Goal: Information Seeking & Learning: Learn about a topic

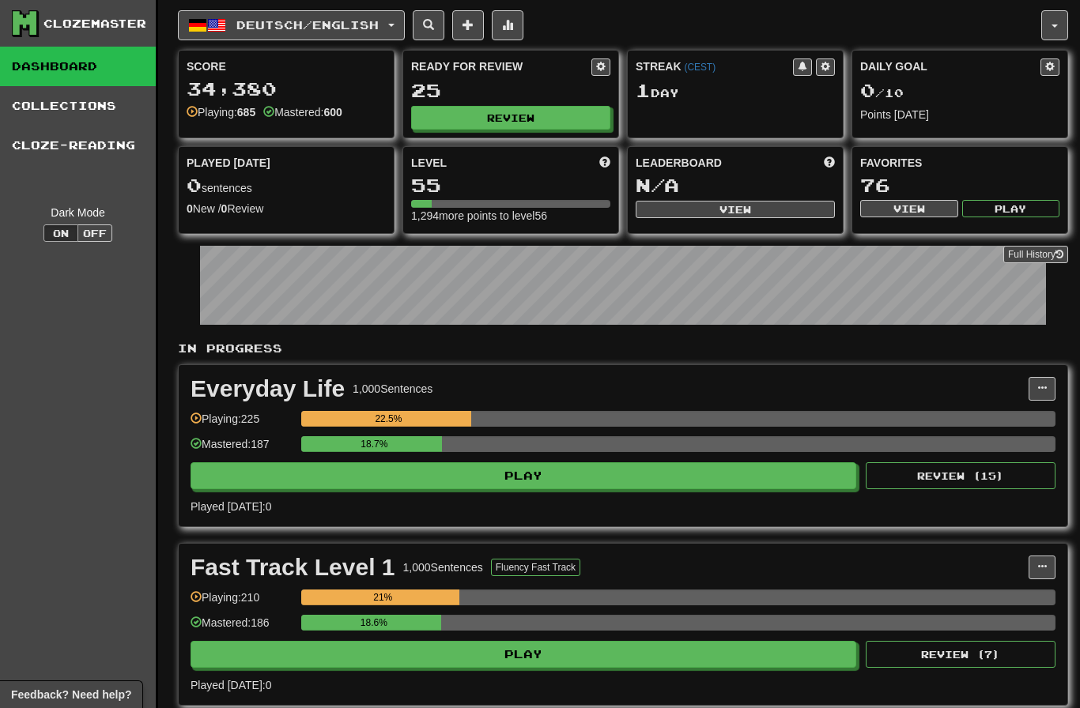
click at [534, 121] on button "Review" at bounding box center [510, 118] width 199 height 24
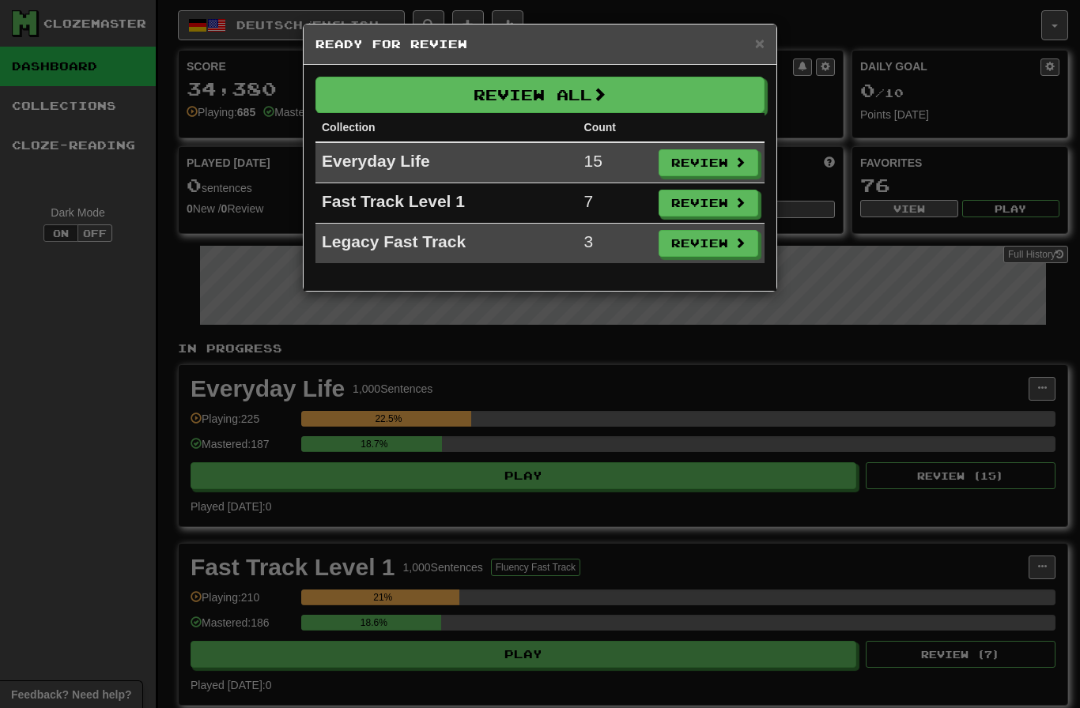
click at [677, 101] on button "Review All" at bounding box center [539, 95] width 449 height 36
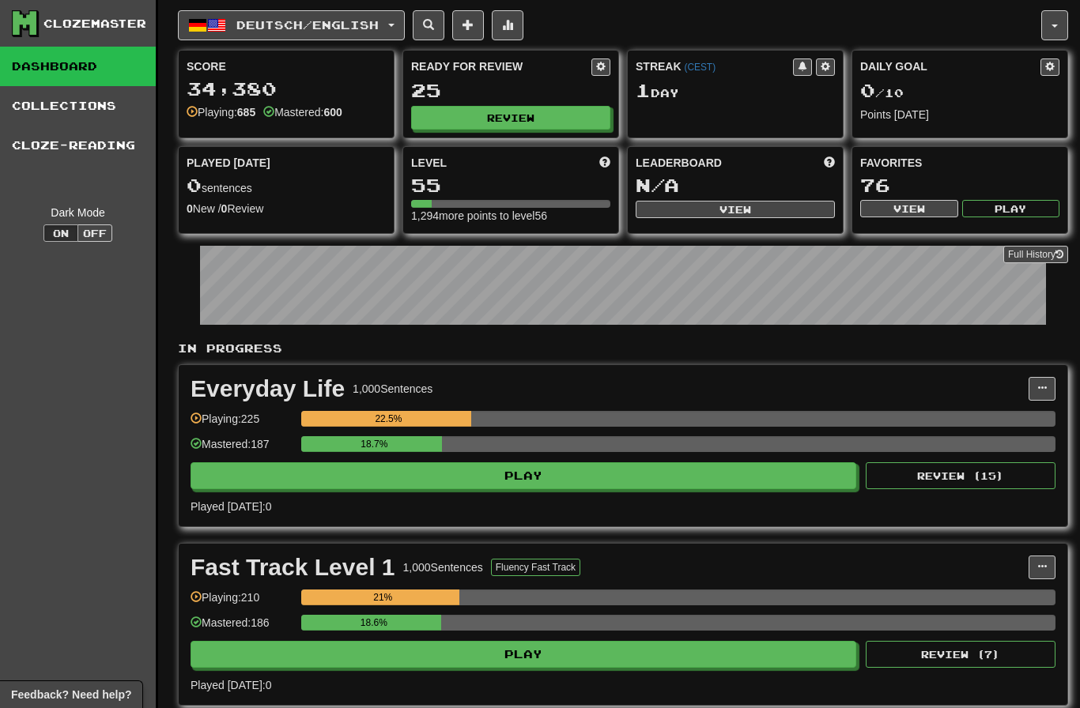
select select "********"
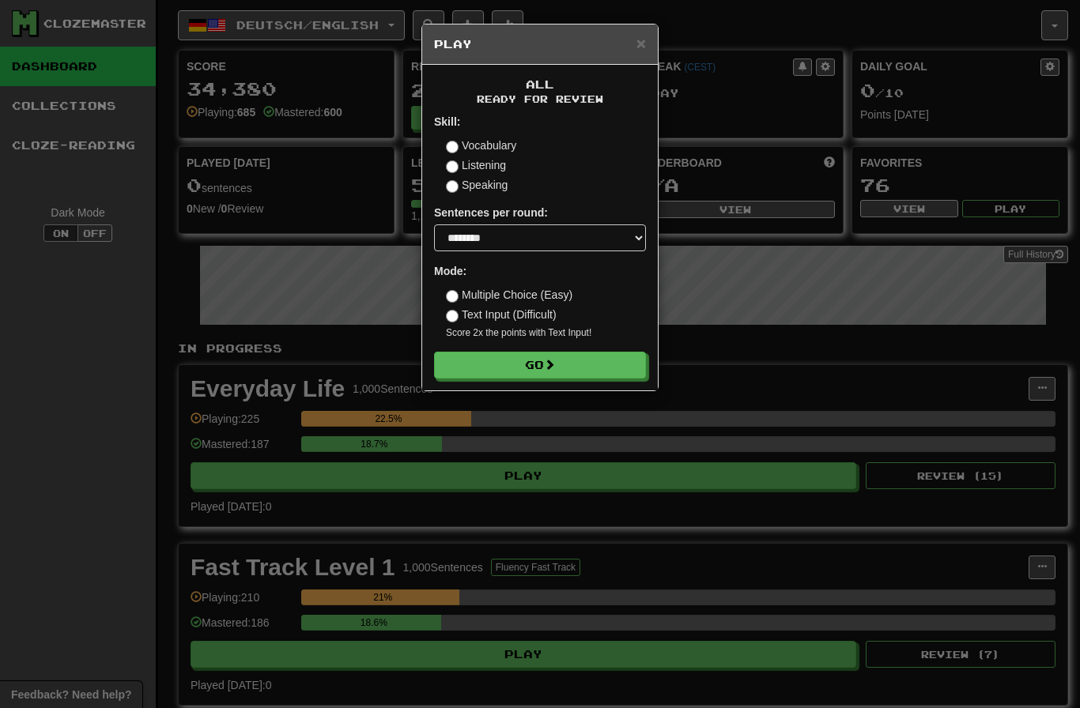
click at [626, 357] on button "Go" at bounding box center [540, 365] width 212 height 27
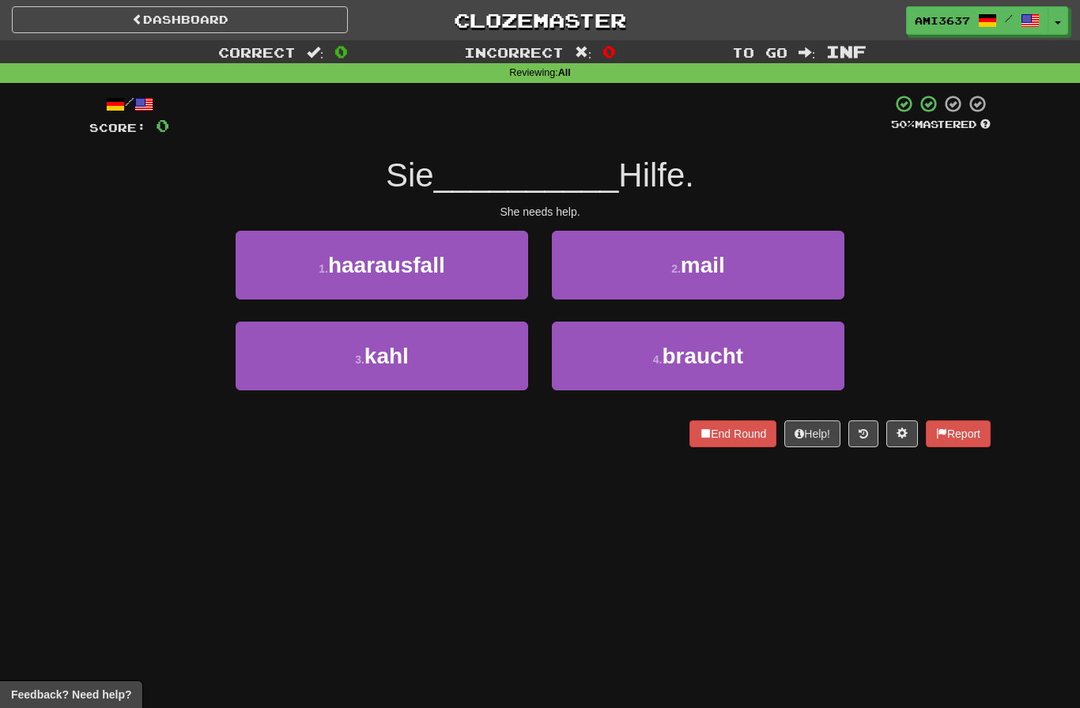
click at [617, 373] on button "4 . braucht" at bounding box center [698, 356] width 292 height 69
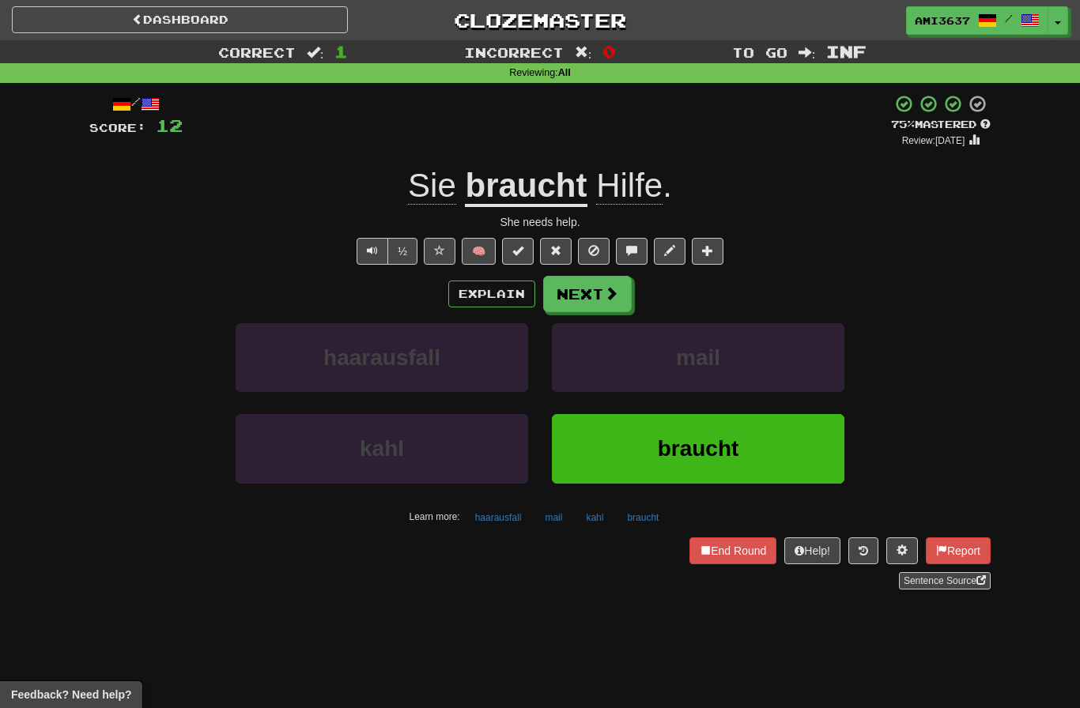
click at [605, 296] on span at bounding box center [611, 293] width 14 height 14
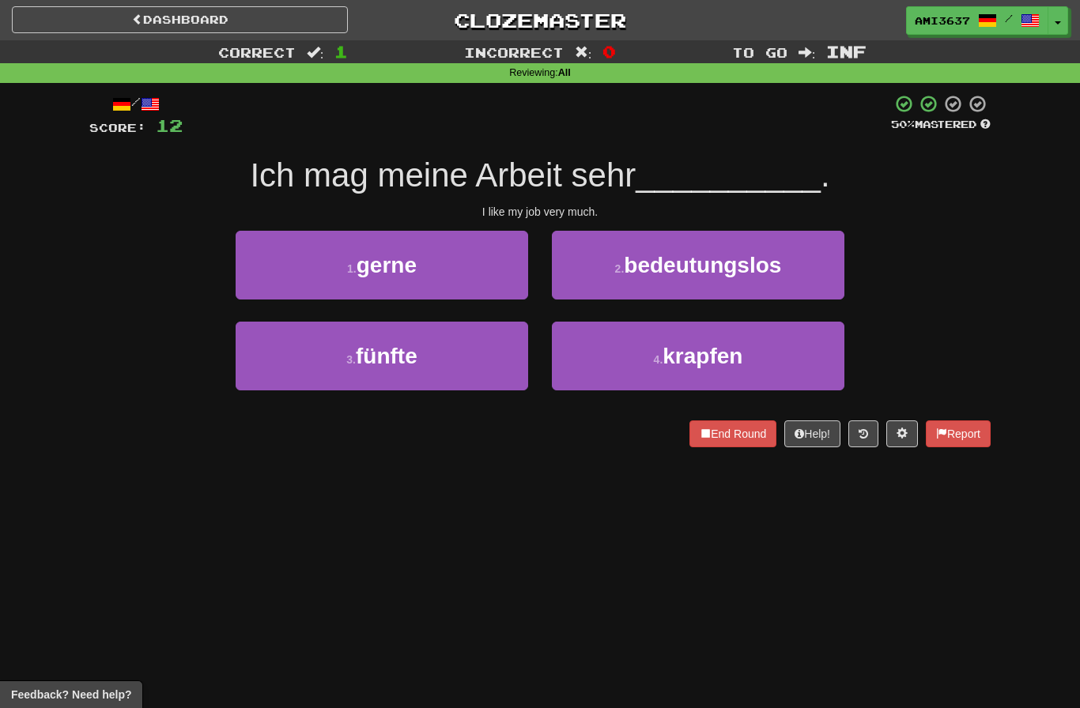
click at [480, 274] on button "1 . gerne" at bounding box center [382, 265] width 292 height 69
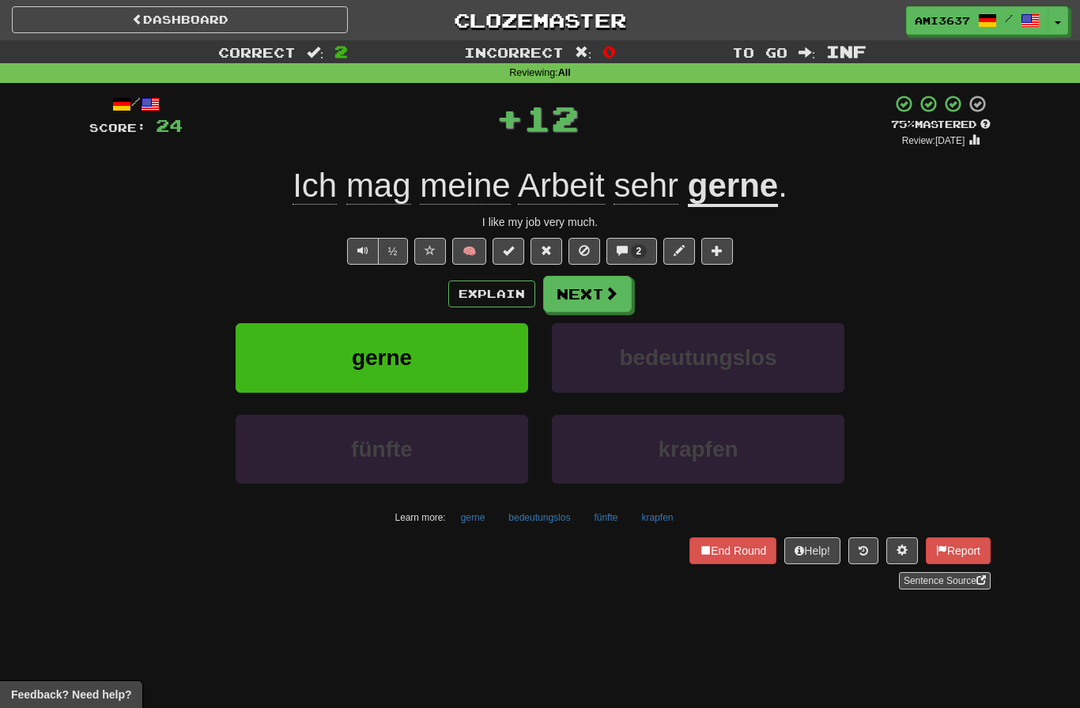
click at [488, 365] on button "gerne" at bounding box center [382, 357] width 292 height 69
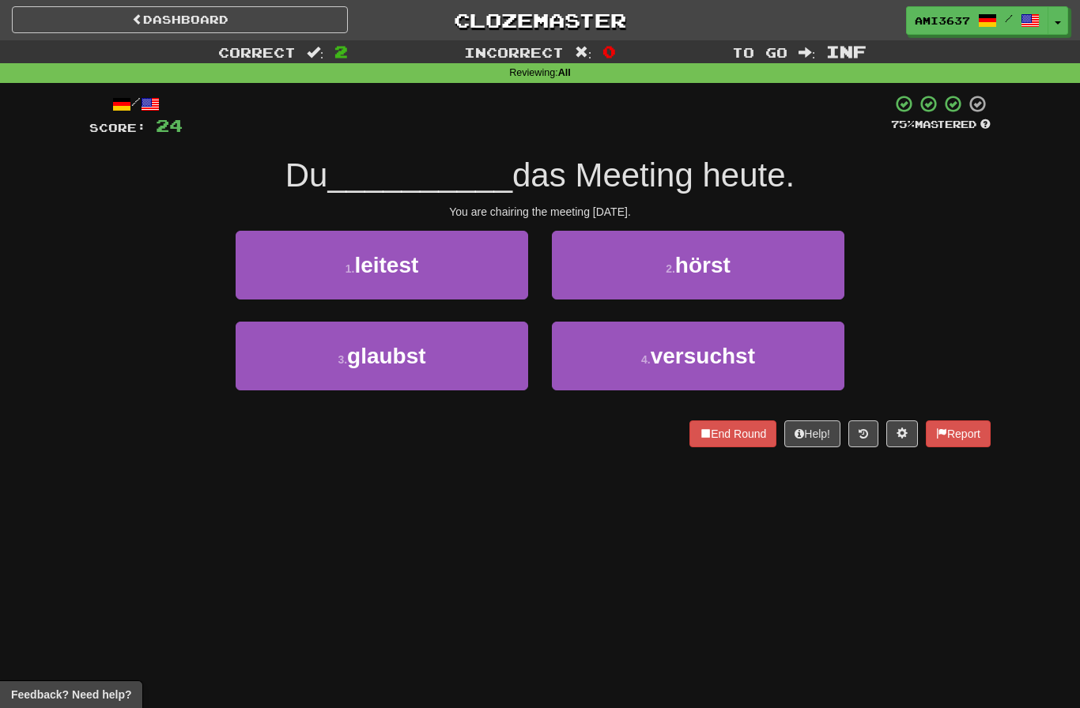
click at [652, 268] on button "2 . hörst" at bounding box center [698, 265] width 292 height 69
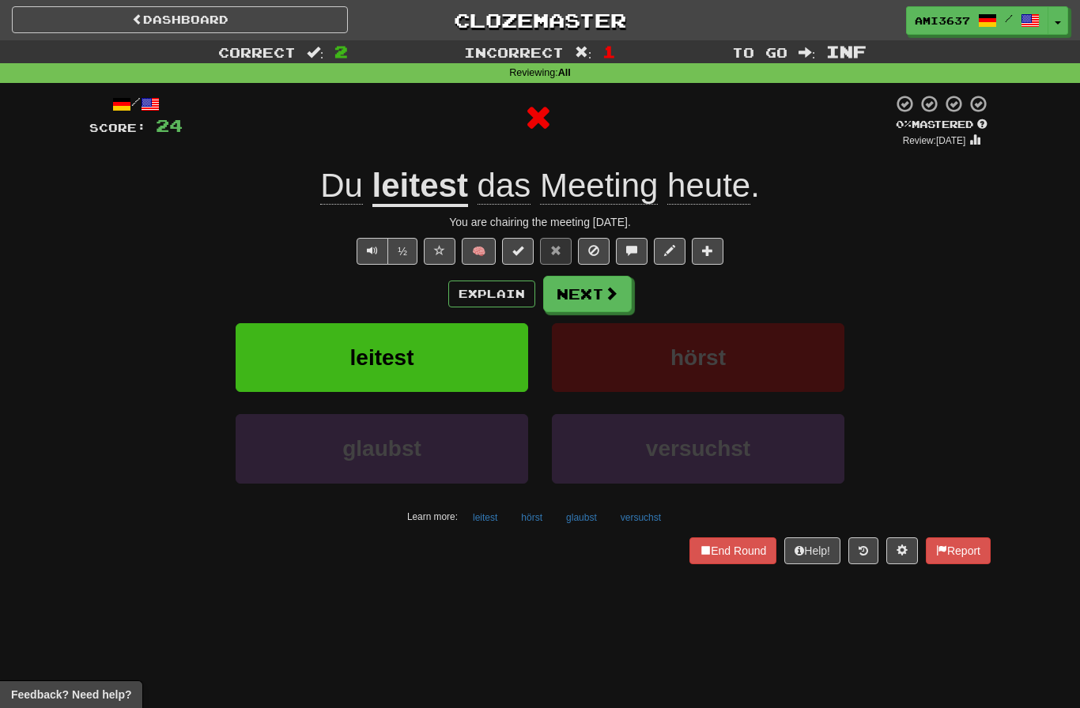
click at [498, 355] on button "leitest" at bounding box center [382, 357] width 292 height 69
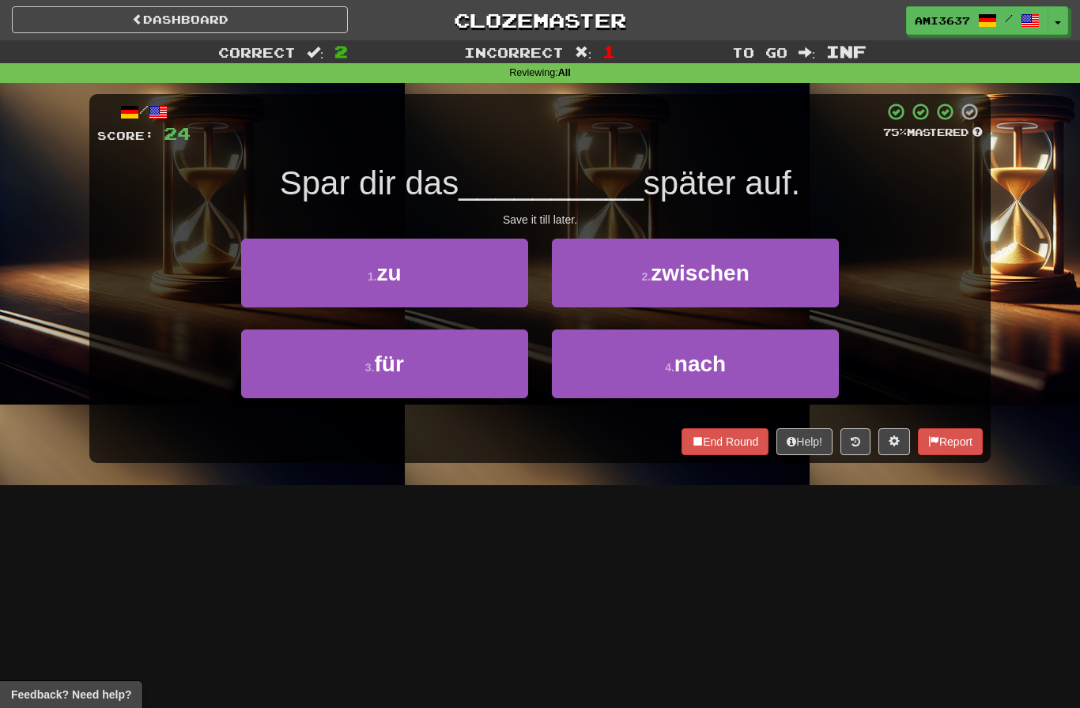
click at [609, 372] on button "4 . nach" at bounding box center [695, 364] width 287 height 69
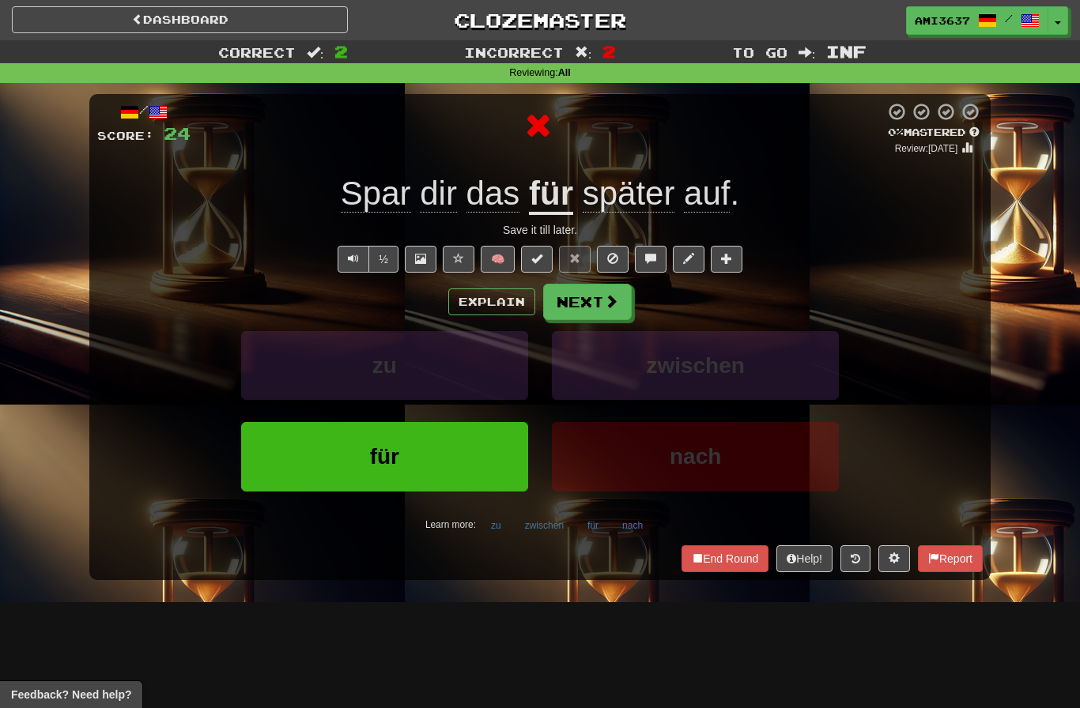
click at [595, 307] on button "Next" at bounding box center [587, 302] width 89 height 36
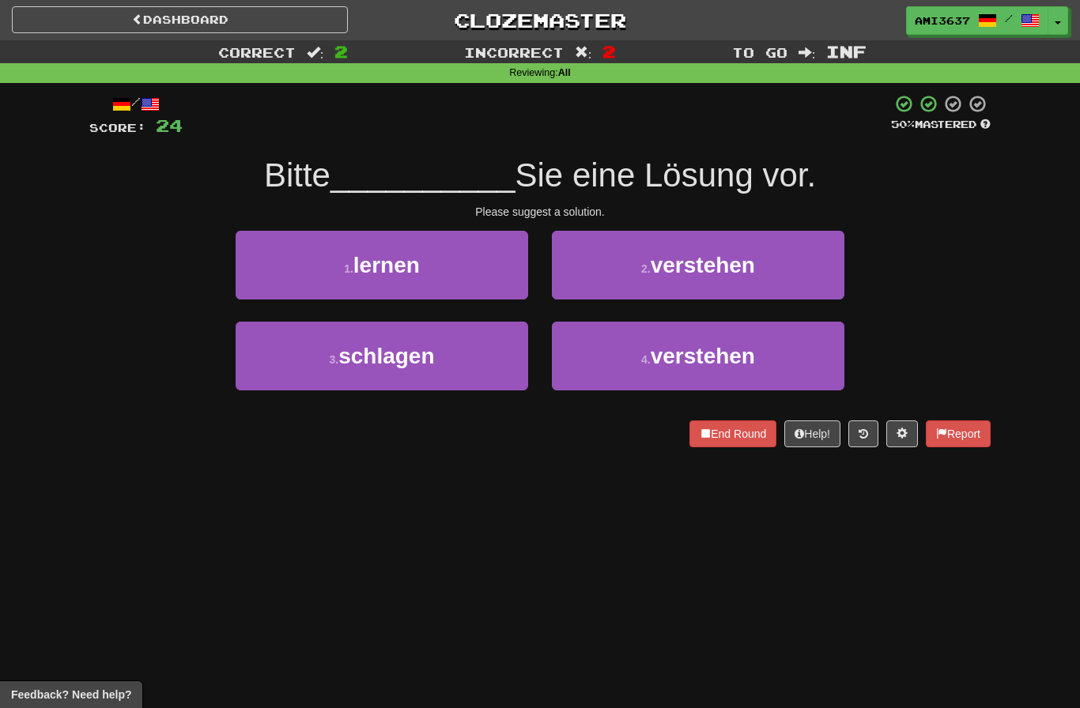
click at [495, 368] on button "3 . schlagen" at bounding box center [382, 356] width 292 height 69
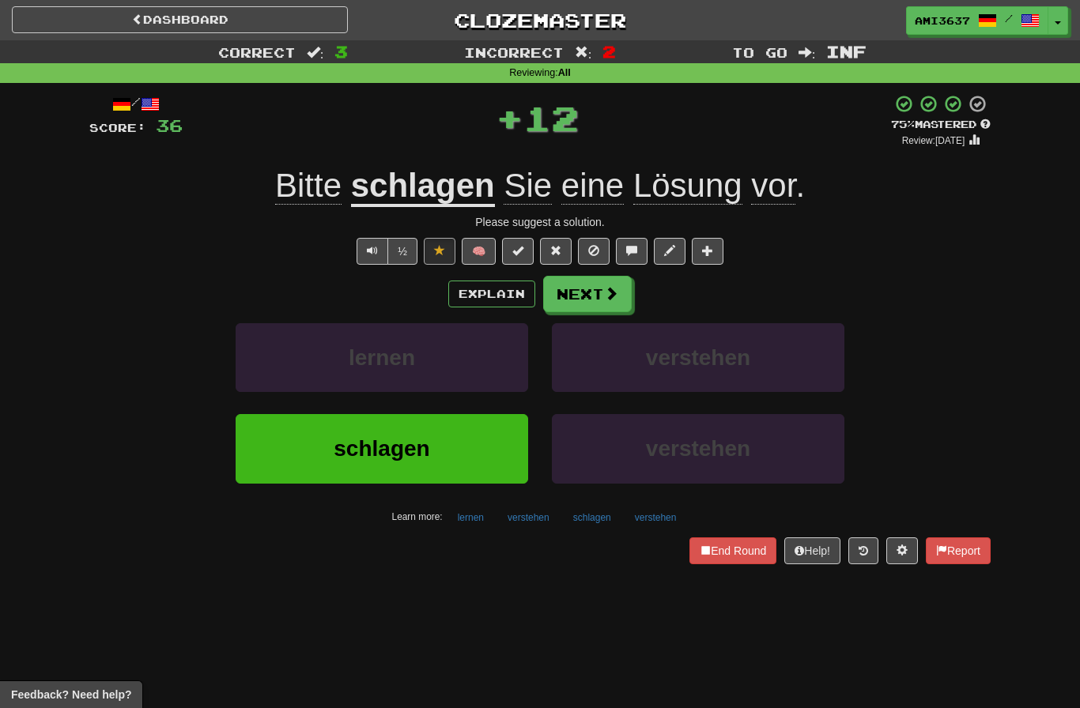
click at [737, 545] on button "End Round" at bounding box center [732, 550] width 87 height 27
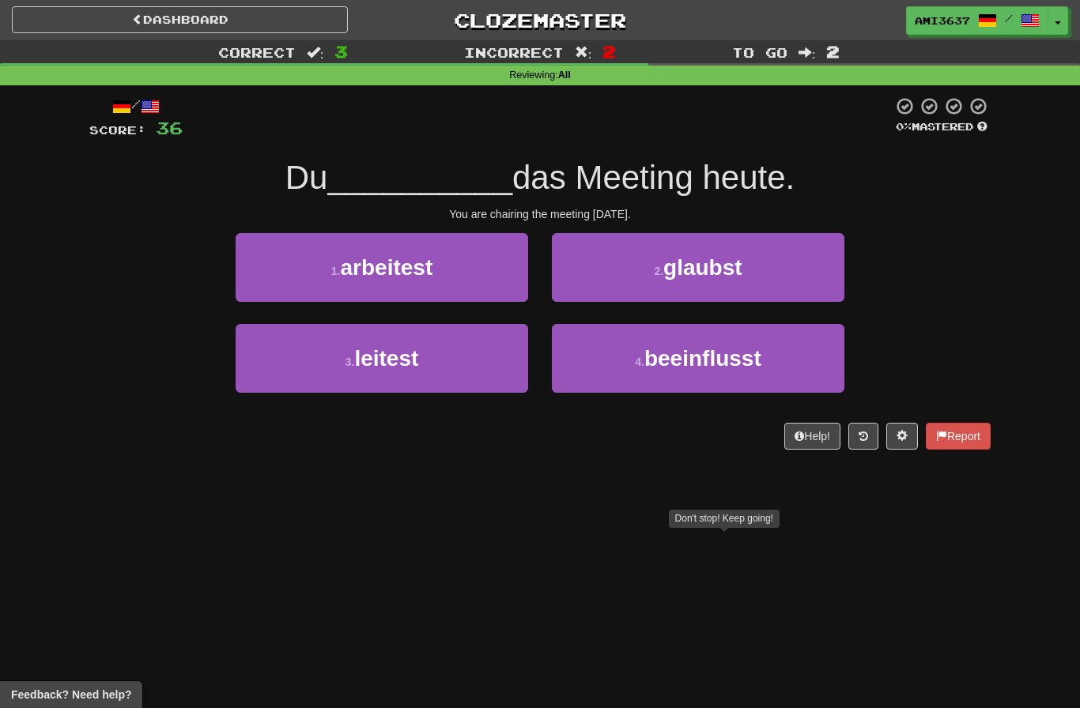
click at [447, 372] on button "3 . leitest" at bounding box center [382, 358] width 292 height 69
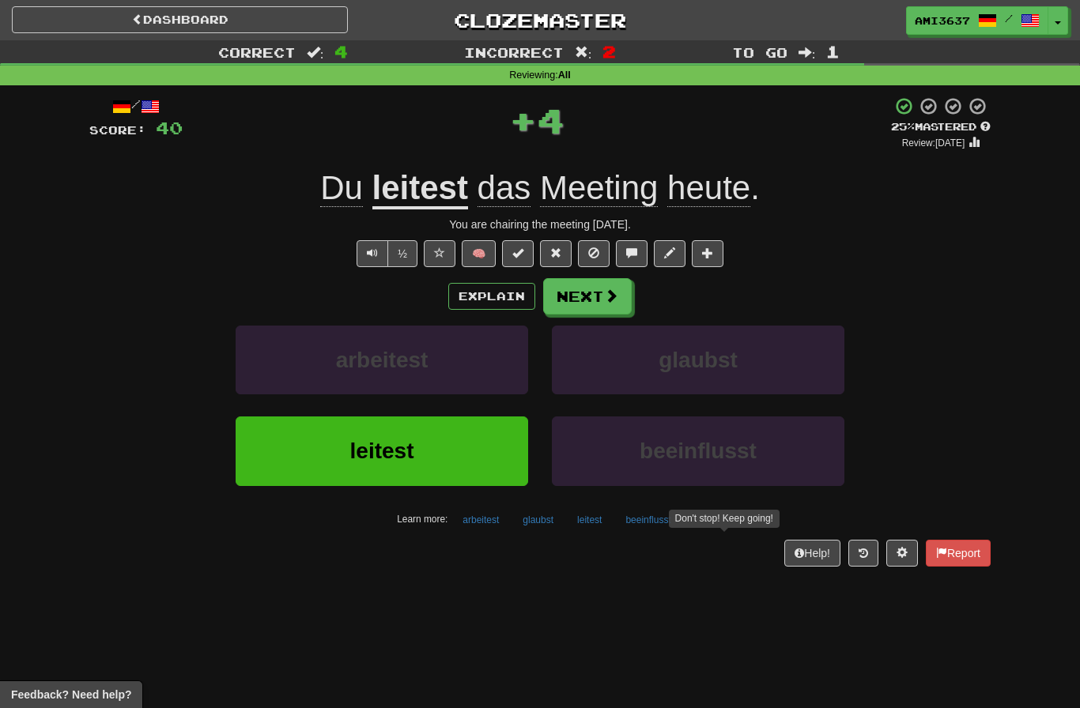
click at [605, 288] on span at bounding box center [611, 295] width 14 height 14
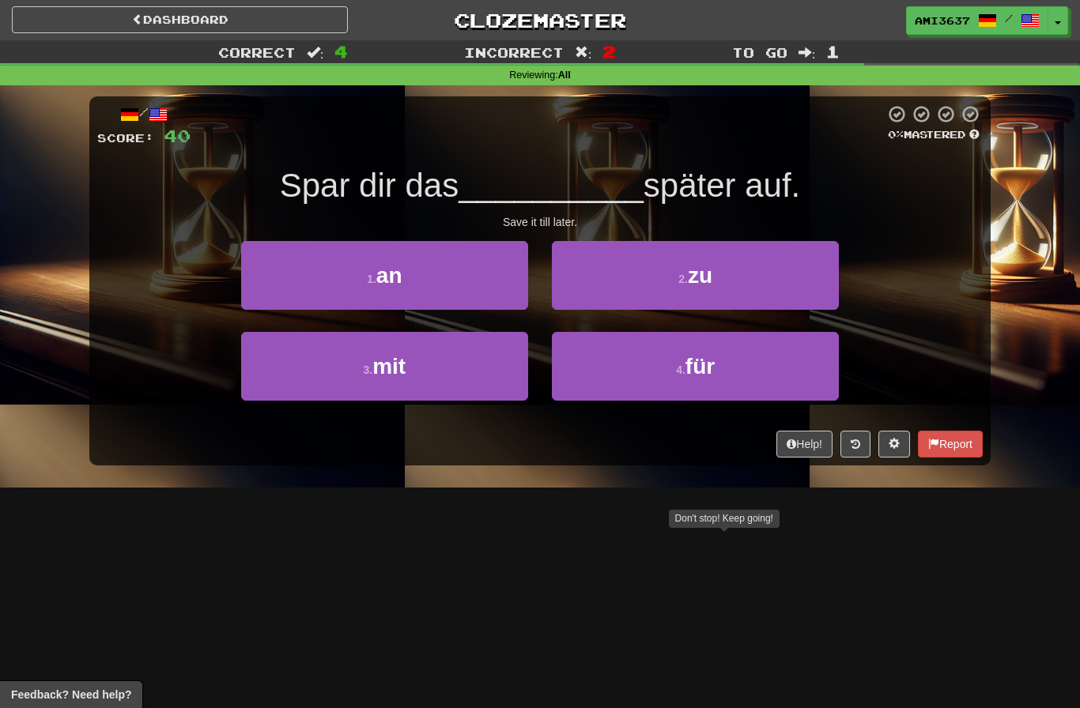
click at [752, 375] on button "4 . für" at bounding box center [695, 366] width 287 height 69
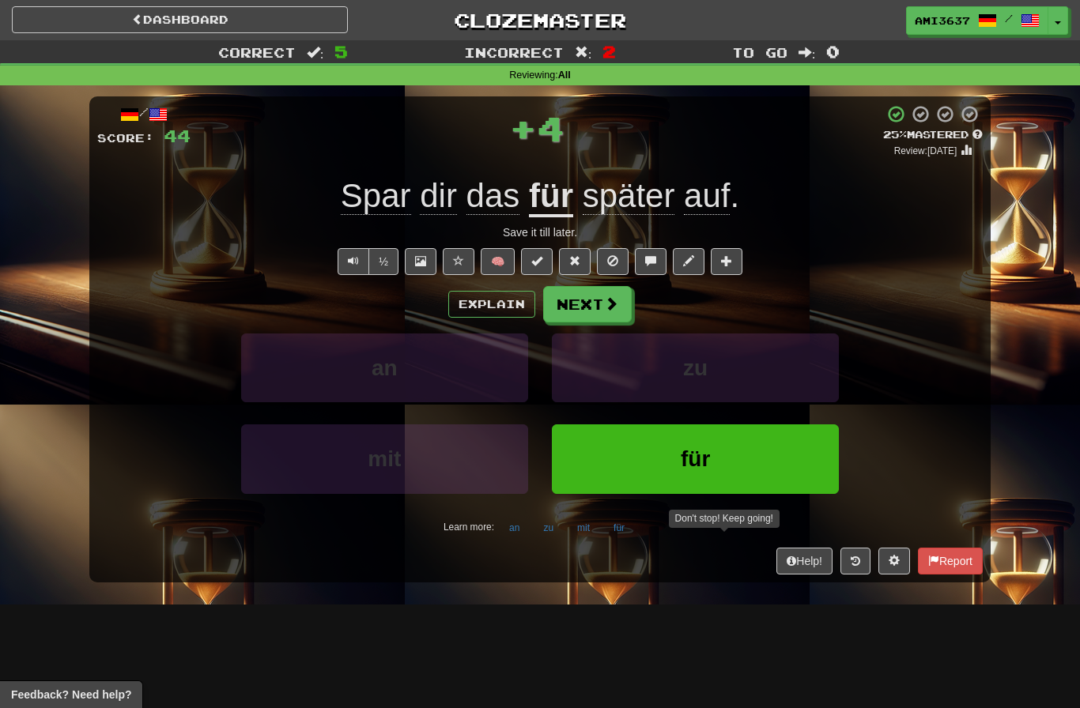
click at [767, 460] on button "für" at bounding box center [695, 458] width 287 height 69
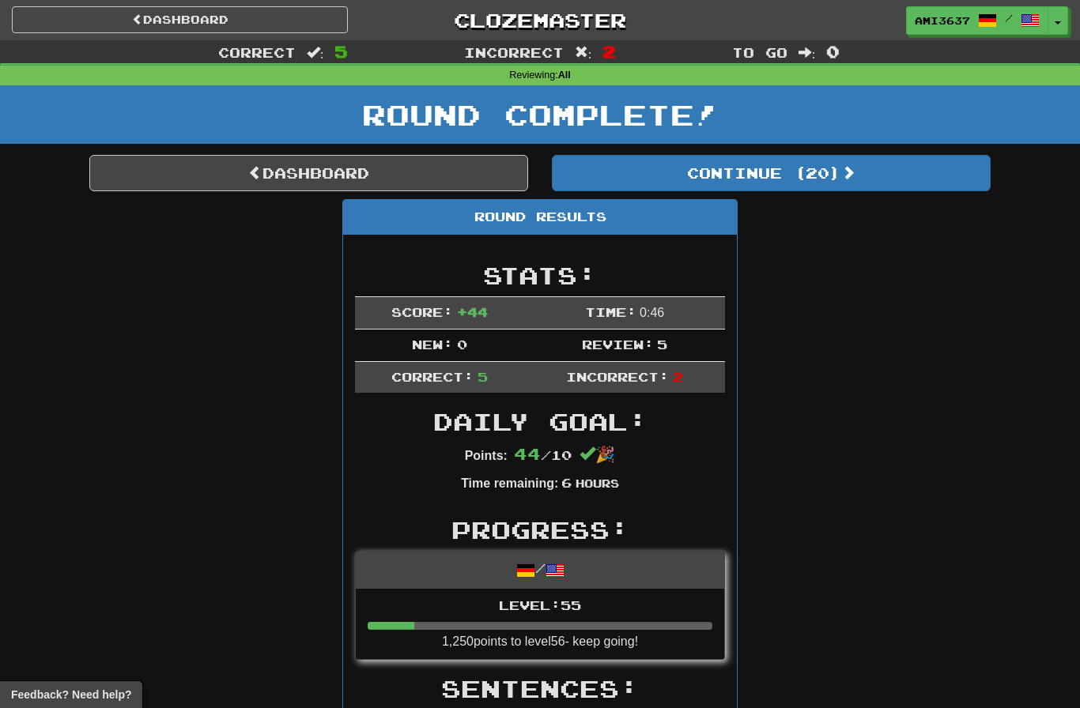
click at [443, 166] on link "Dashboard" at bounding box center [308, 173] width 439 height 36
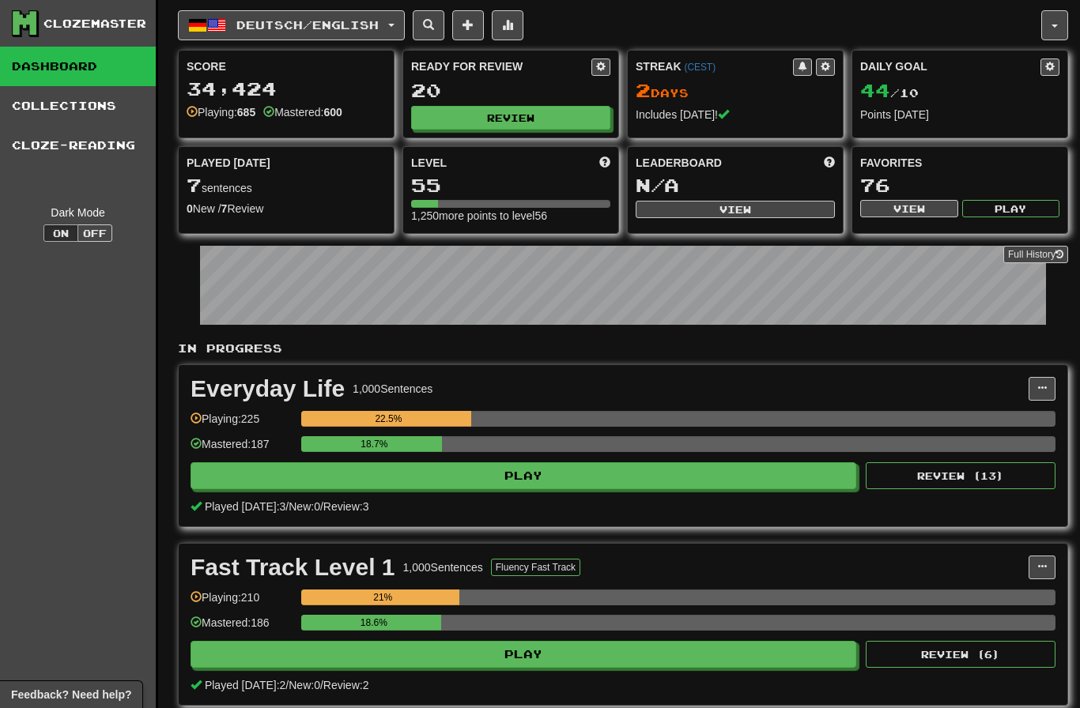
click at [379, 25] on span "Deutsch / English" at bounding box center [307, 24] width 142 height 13
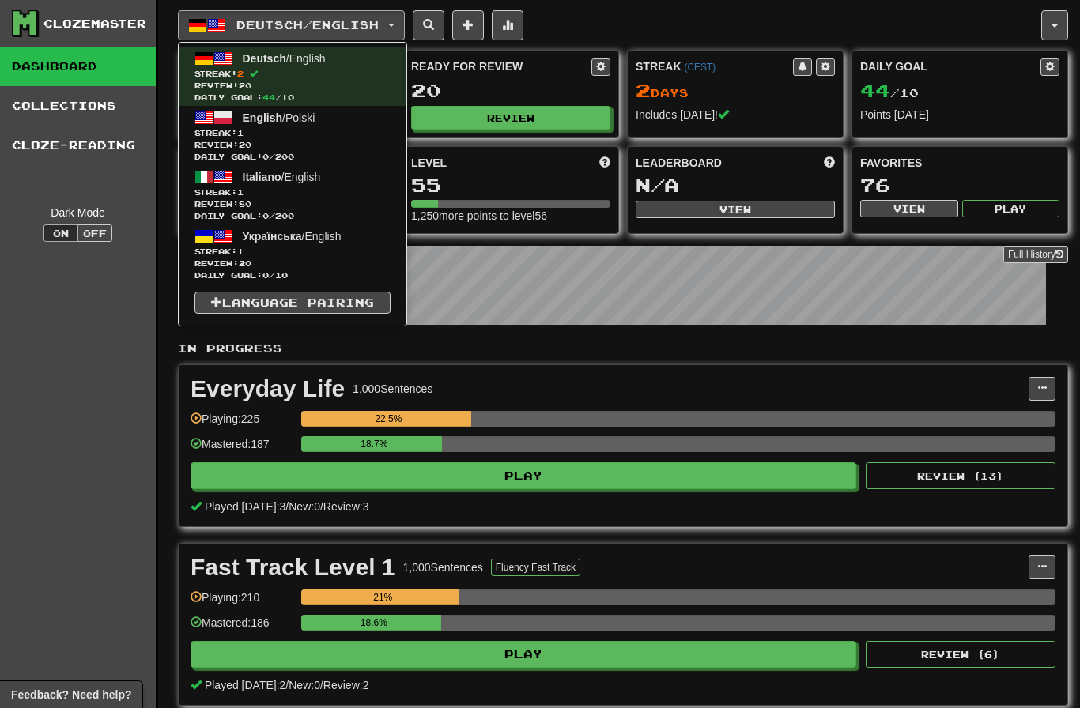
click at [315, 196] on span "Streak: 1" at bounding box center [292, 193] width 196 height 12
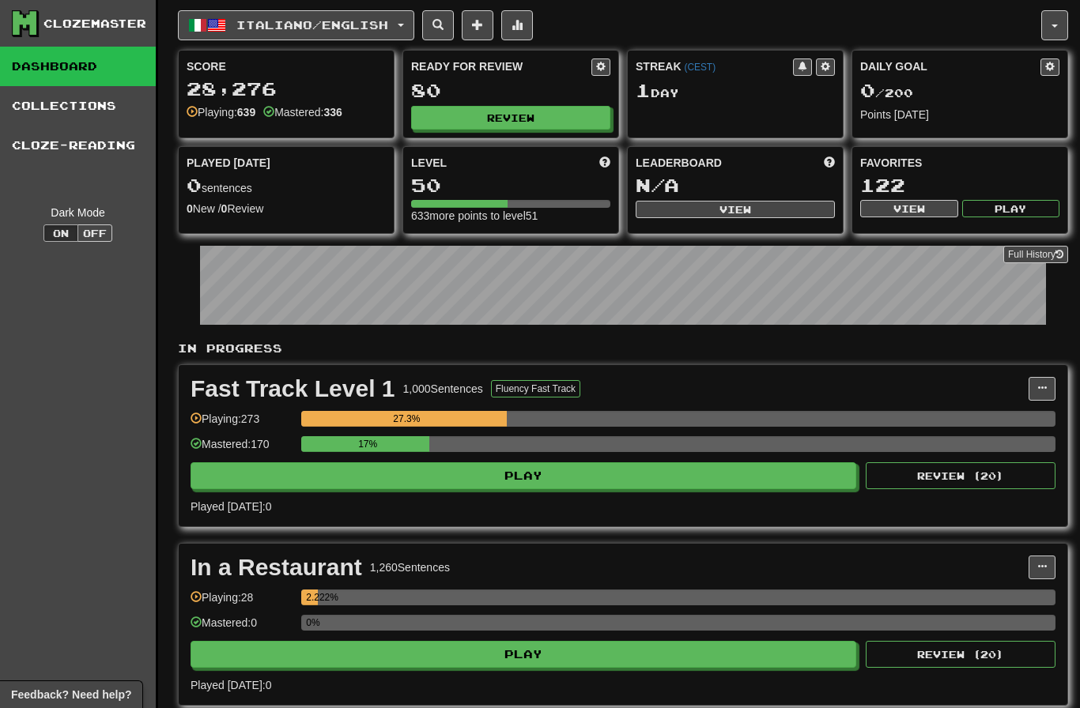
click at [565, 122] on button "Review" at bounding box center [510, 118] width 199 height 24
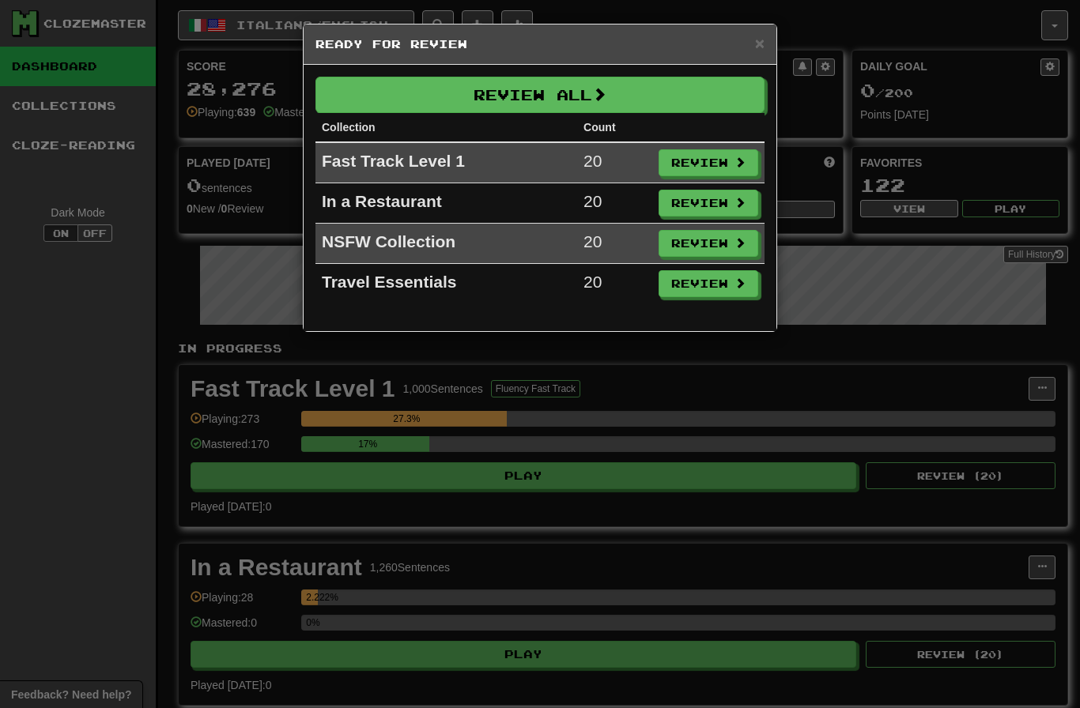
click at [634, 99] on button "Review All" at bounding box center [539, 95] width 449 height 36
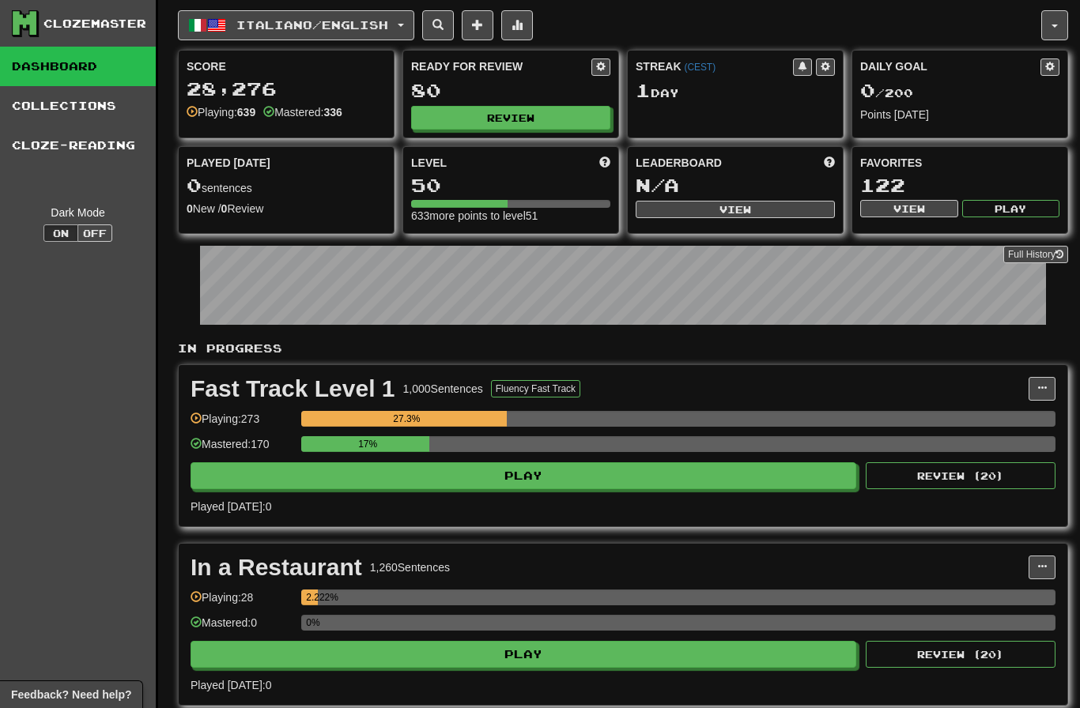
select select "********"
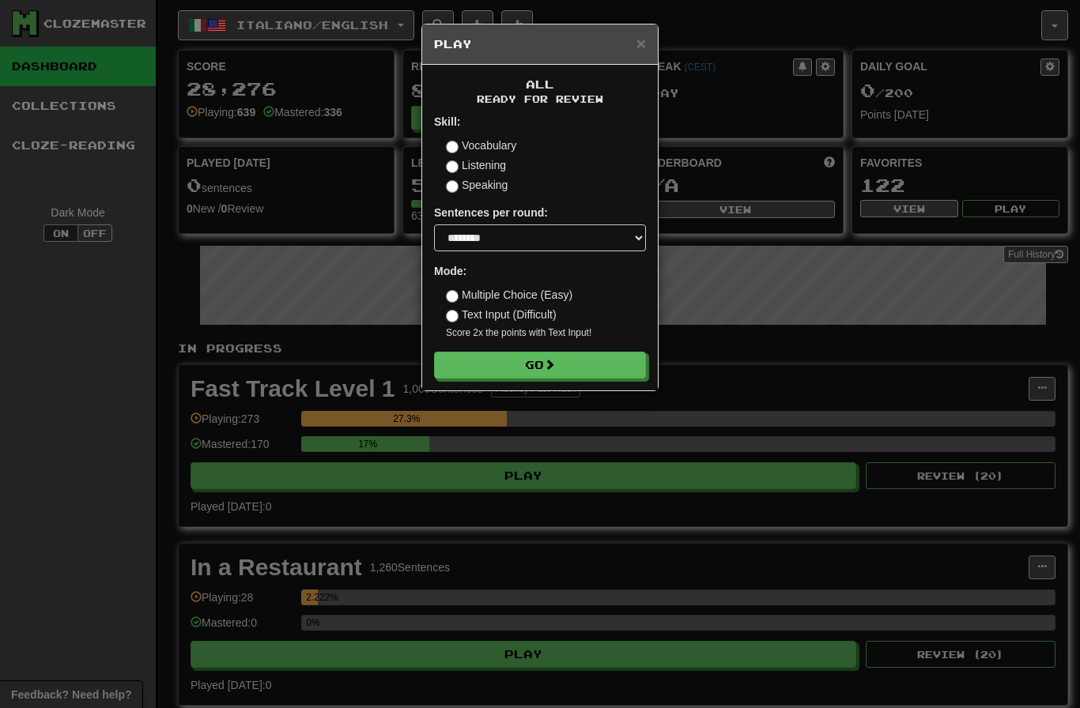
click at [627, 56] on div "× Play" at bounding box center [540, 45] width 236 height 40
click at [635, 55] on div "× Play" at bounding box center [540, 45] width 236 height 40
click at [645, 36] on span "×" at bounding box center [640, 43] width 9 height 18
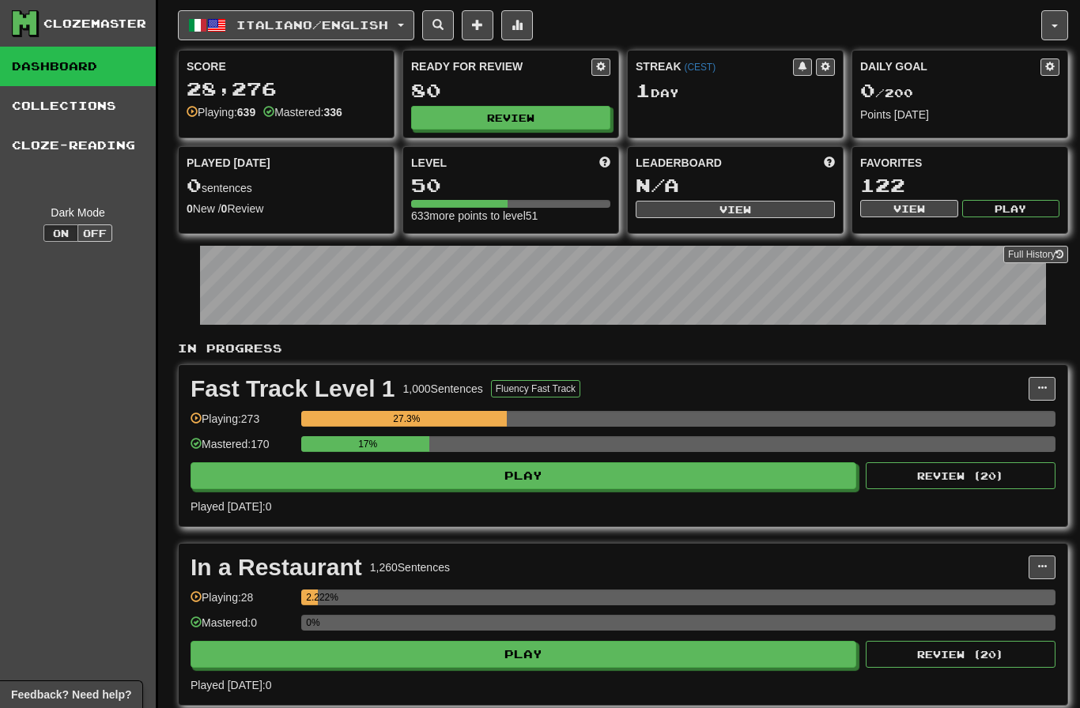
click at [948, 103] on div "Daily Goal 0 / 200 Points today" at bounding box center [959, 91] width 215 height 80
click at [915, 115] on div "Points [DATE]" at bounding box center [959, 115] width 199 height 16
click at [1054, 71] on span at bounding box center [1049, 66] width 9 height 9
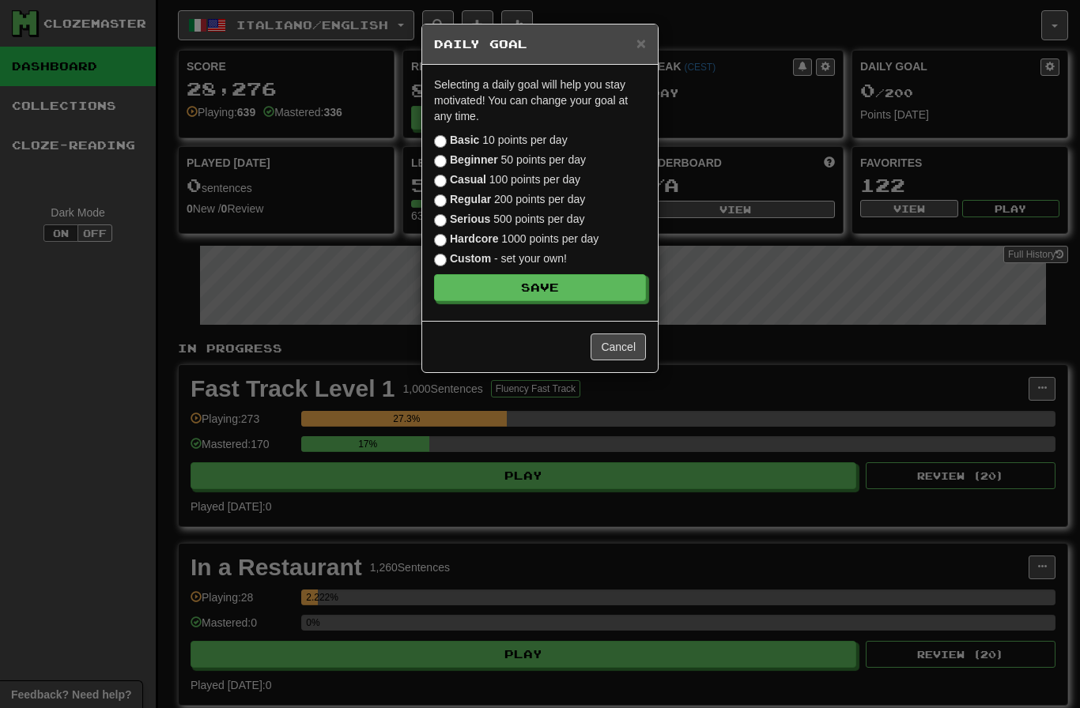
click at [524, 141] on label "Basic 10 points per day" at bounding box center [501, 140] width 134 height 16
click at [623, 299] on button "Save" at bounding box center [540, 287] width 212 height 27
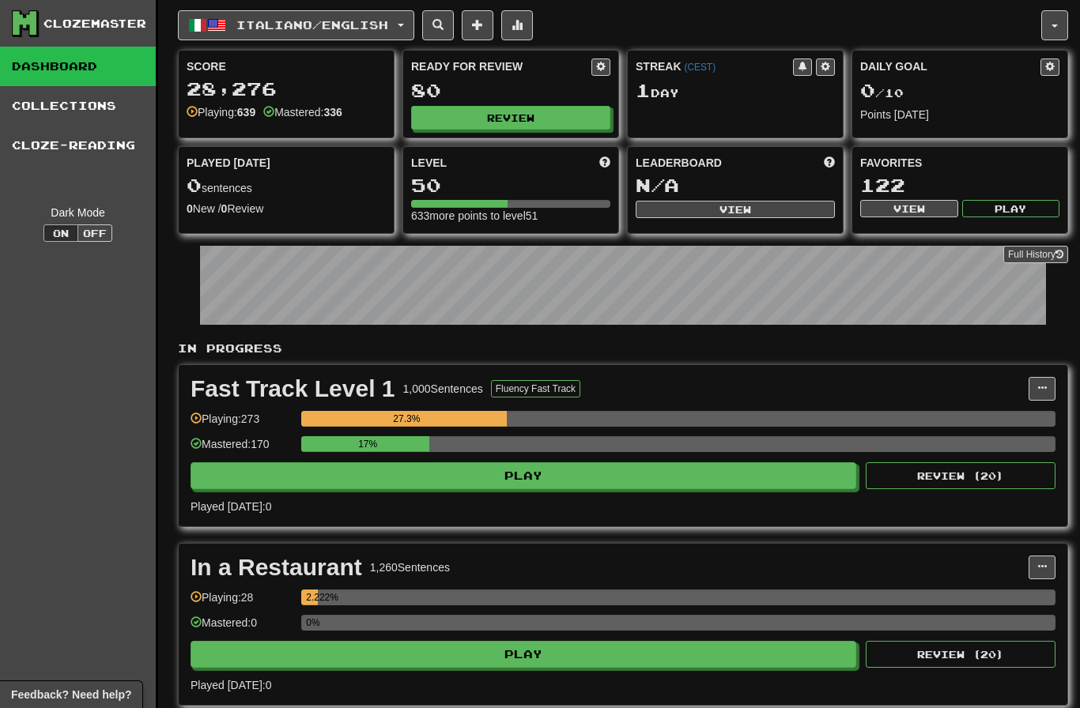
click at [560, 115] on button "Review" at bounding box center [510, 118] width 199 height 24
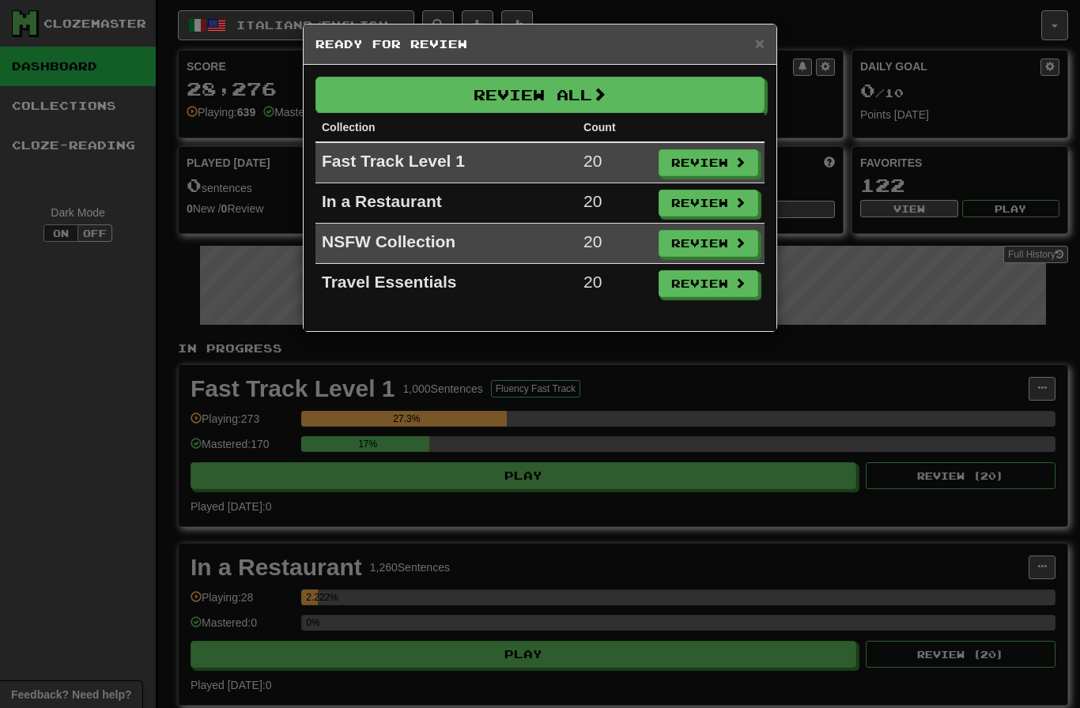
click at [594, 104] on button "Review All" at bounding box center [539, 95] width 449 height 36
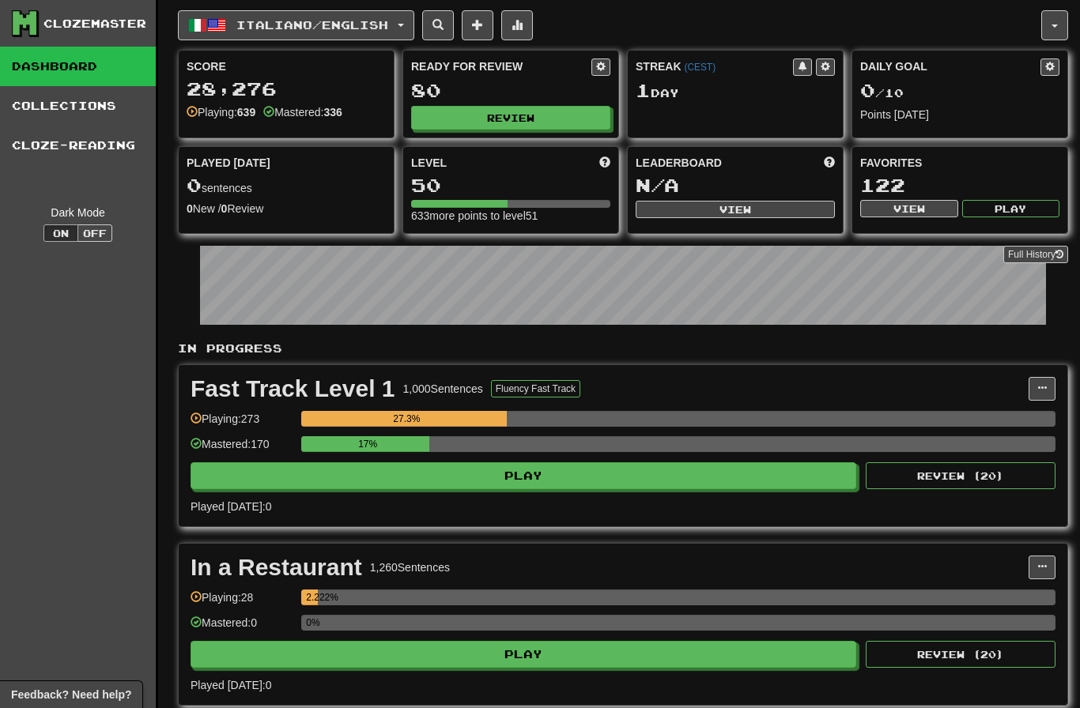
select select "********"
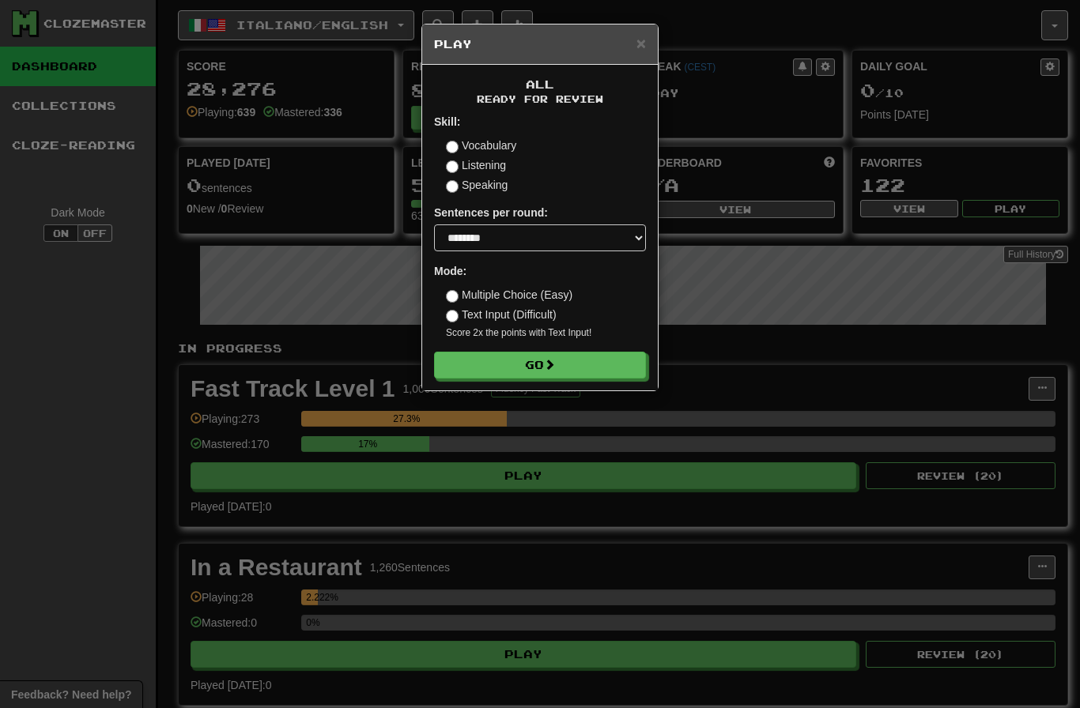
click at [594, 363] on button "Go" at bounding box center [540, 365] width 212 height 27
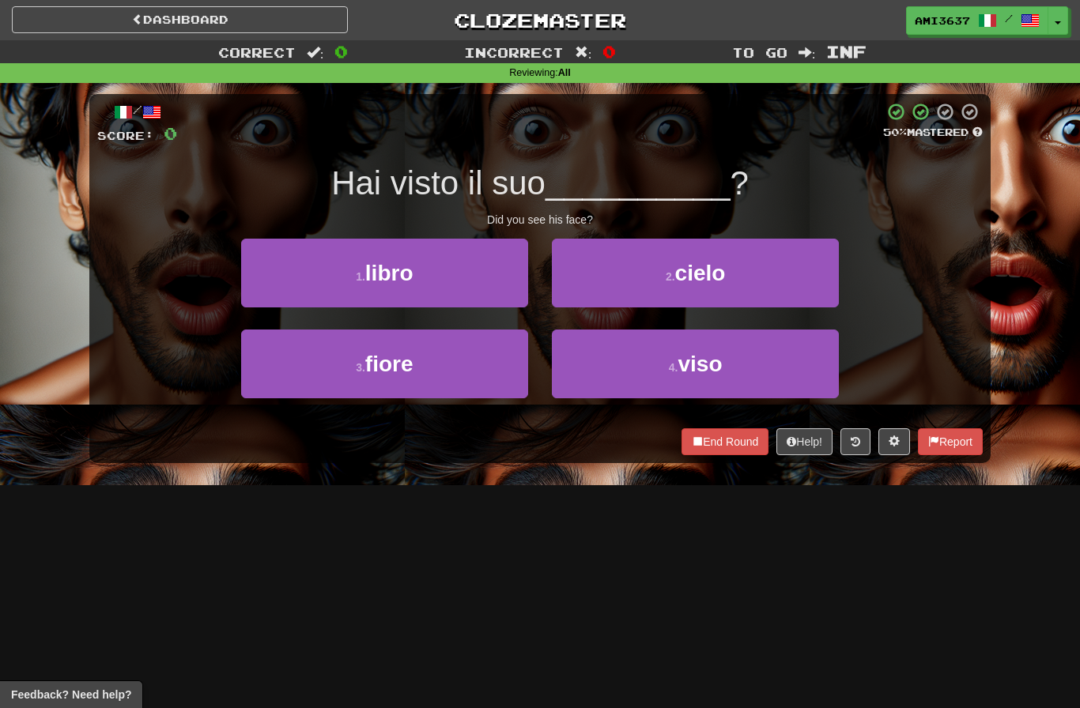
click at [629, 368] on button "4 . viso" at bounding box center [695, 364] width 287 height 69
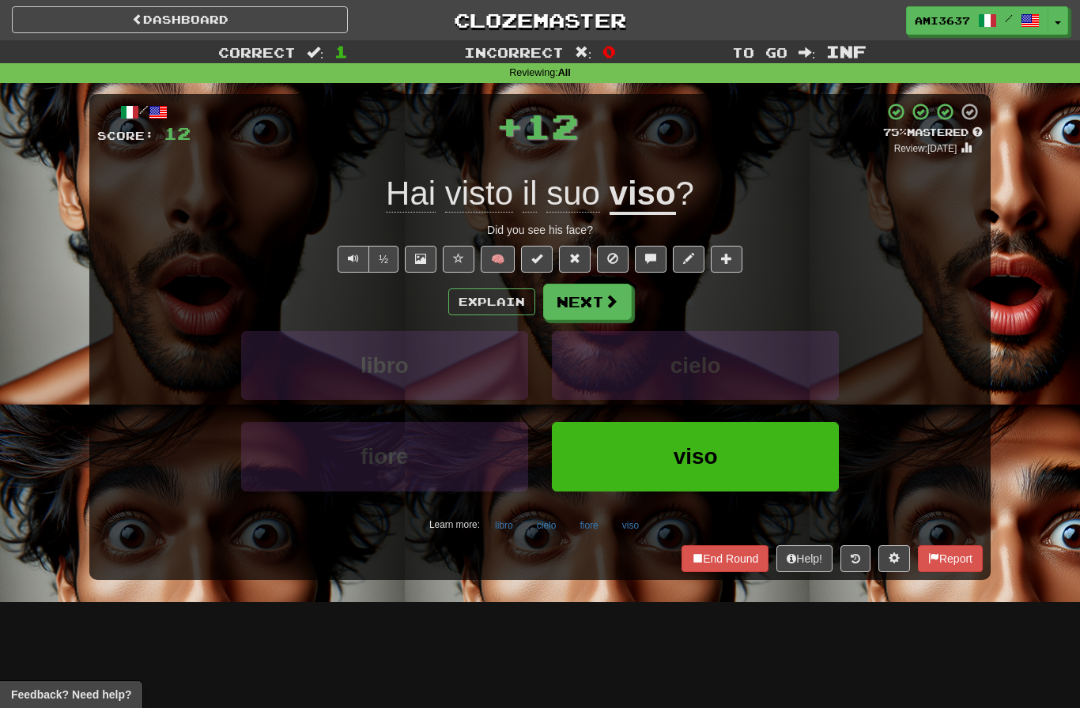
click at [626, 458] on button "viso" at bounding box center [695, 456] width 287 height 69
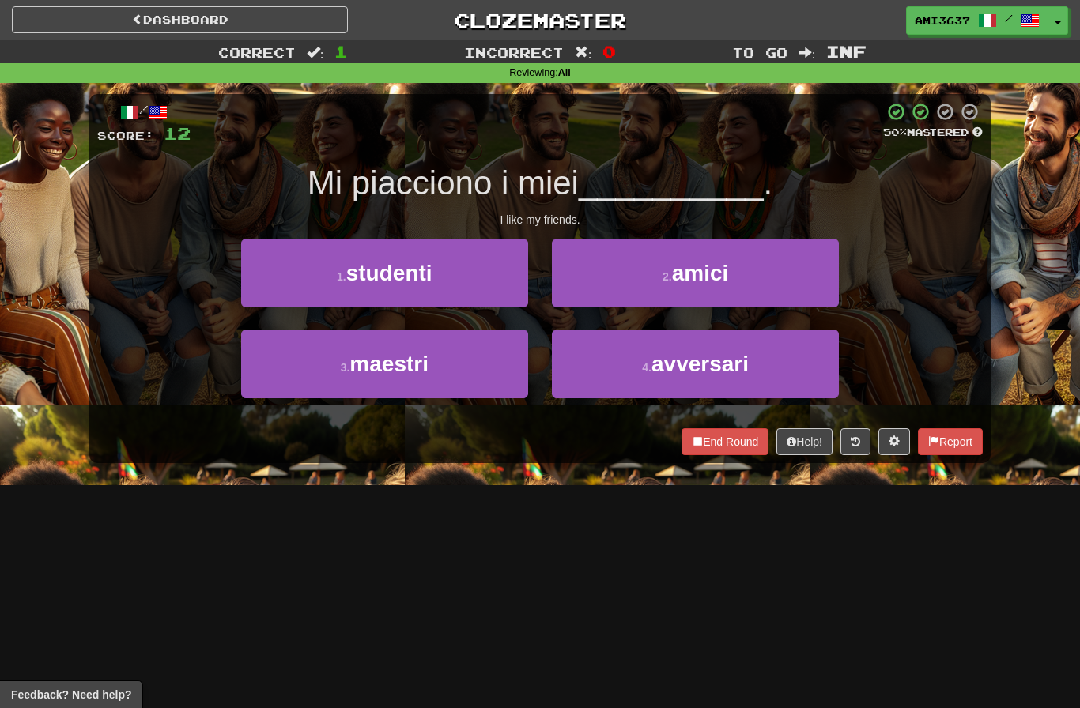
click at [662, 285] on button "2 . amici" at bounding box center [695, 273] width 287 height 69
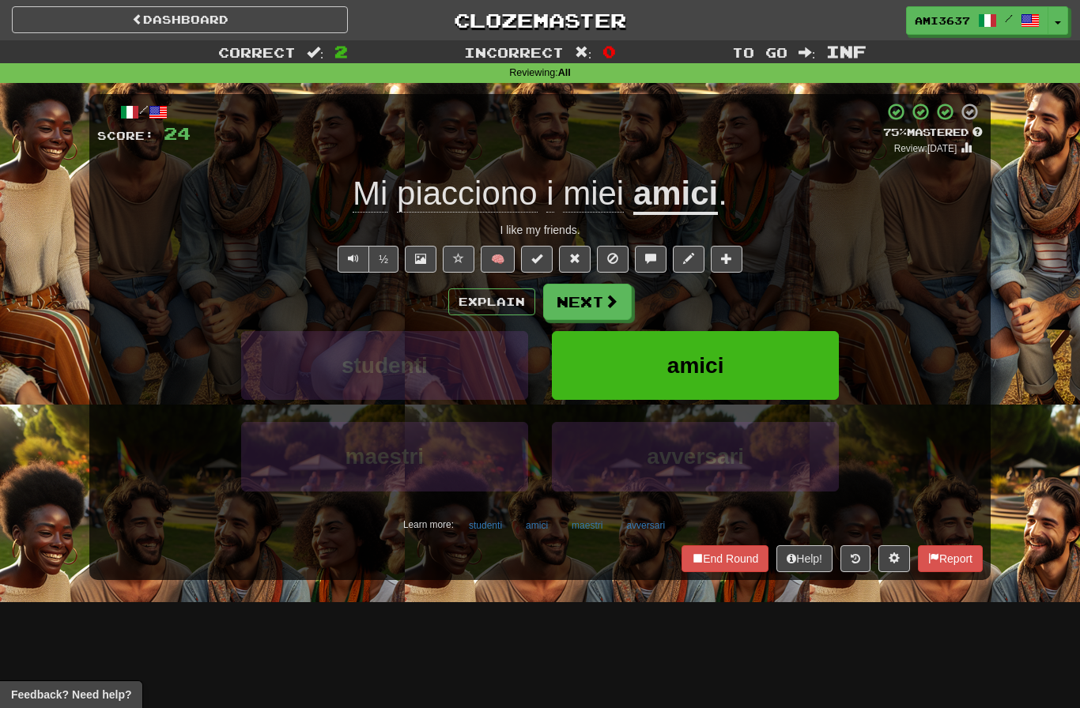
click at [737, 397] on button "amici" at bounding box center [695, 365] width 287 height 69
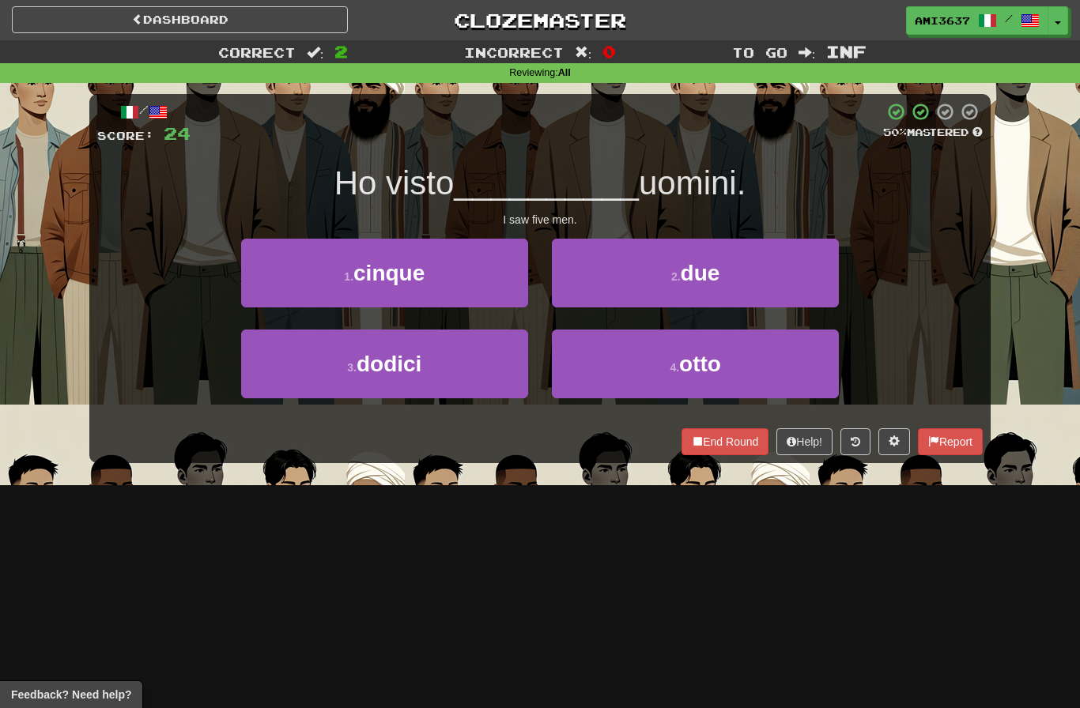
click at [469, 277] on button "1 . cinque" at bounding box center [384, 273] width 287 height 69
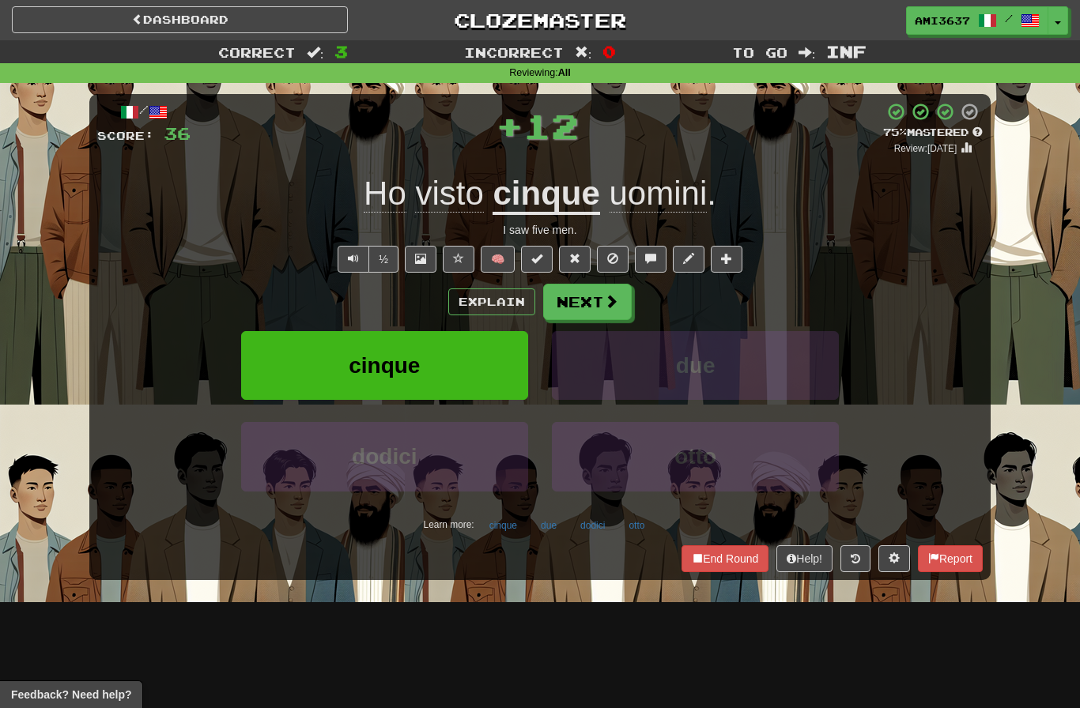
click at [477, 361] on button "cinque" at bounding box center [384, 365] width 287 height 69
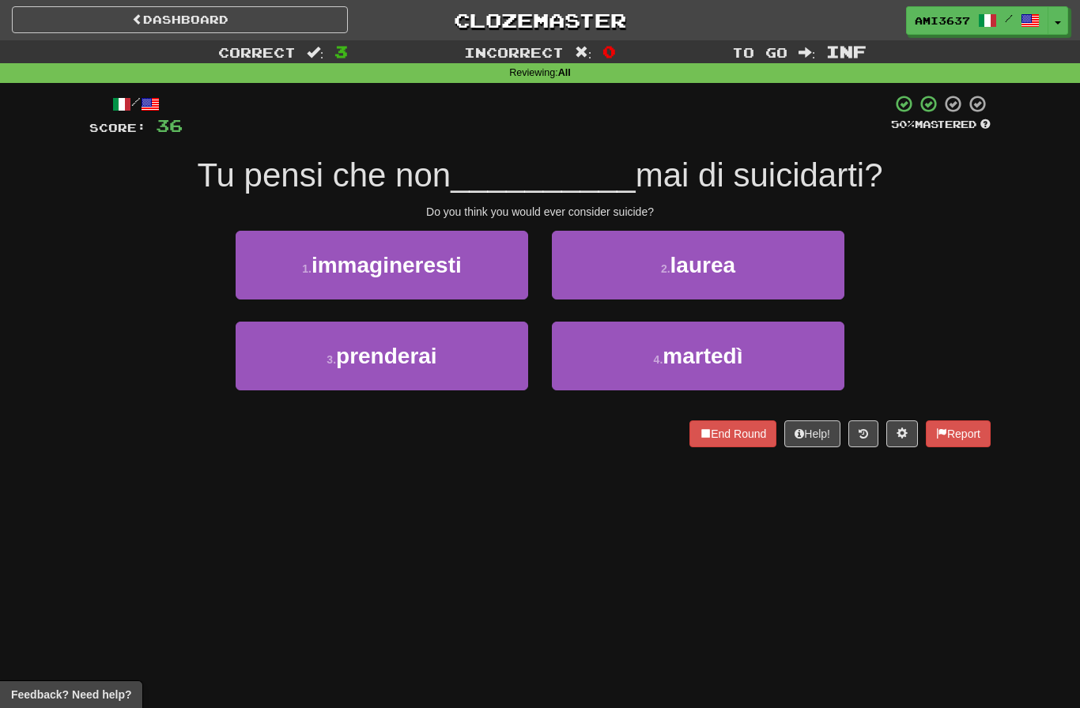
click at [614, 366] on button "4 . martedì" at bounding box center [698, 356] width 292 height 69
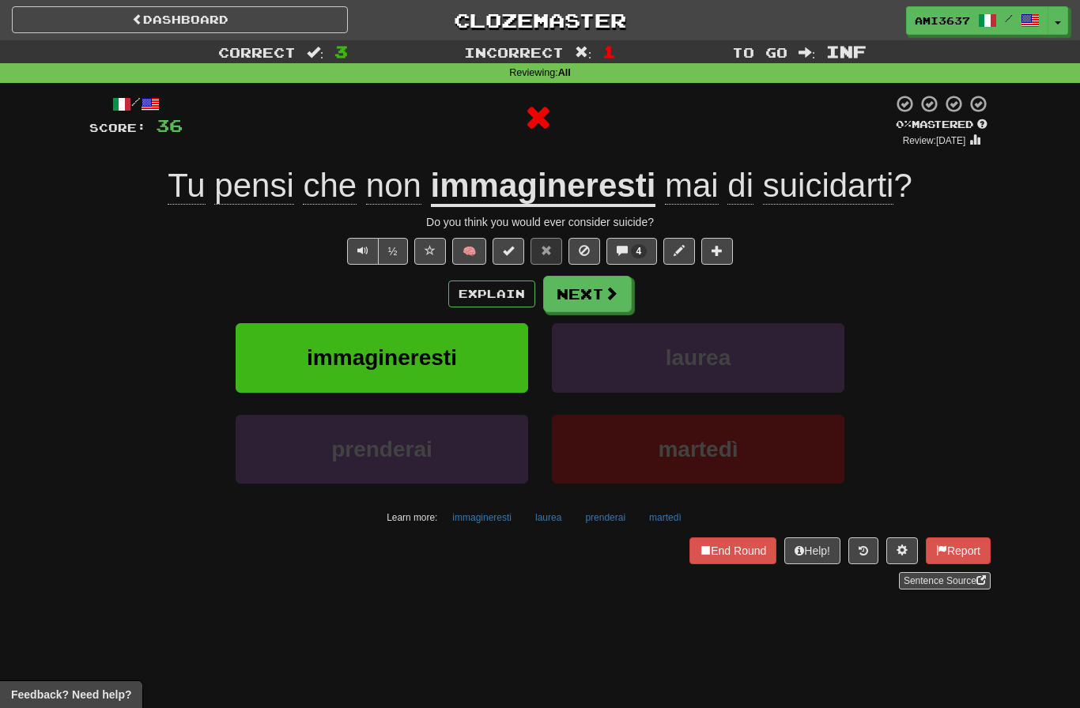
click at [598, 288] on button "Next" at bounding box center [587, 294] width 89 height 36
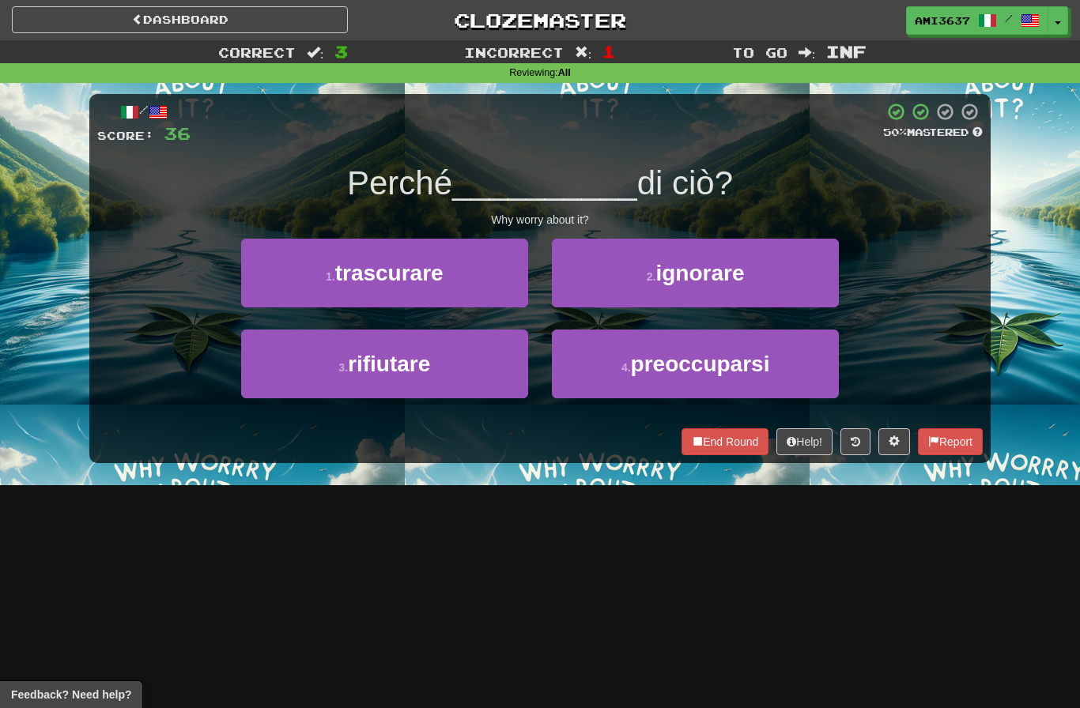
click at [641, 374] on span "preoccuparsi" at bounding box center [700, 364] width 139 height 25
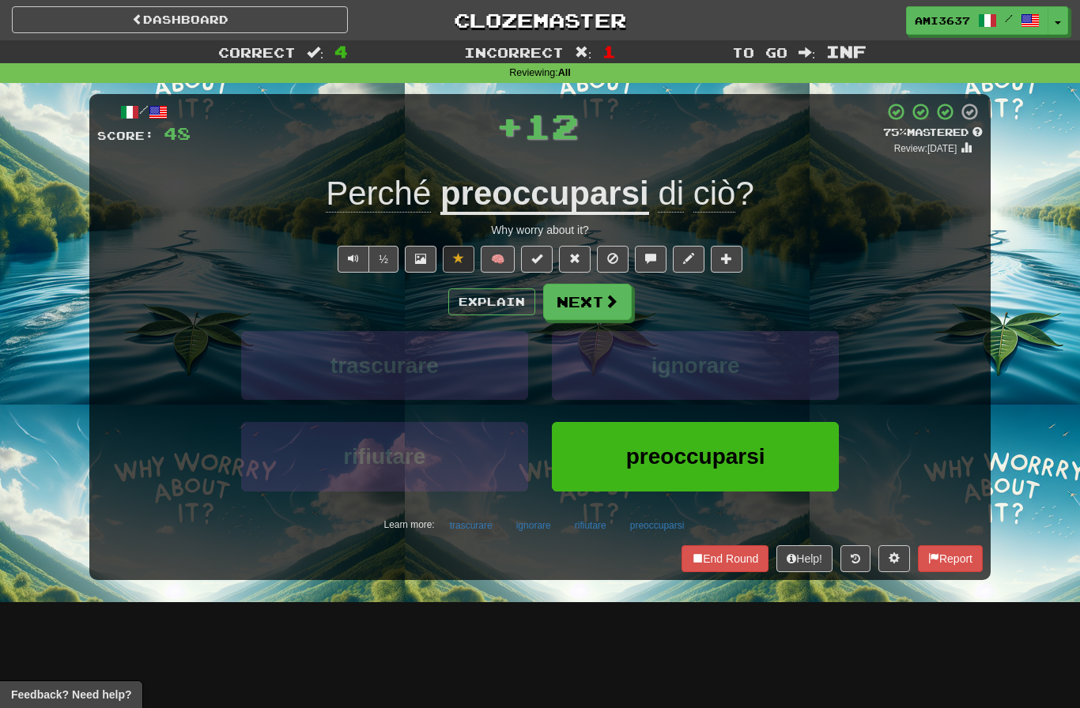
click at [738, 555] on button "End Round" at bounding box center [724, 558] width 87 height 27
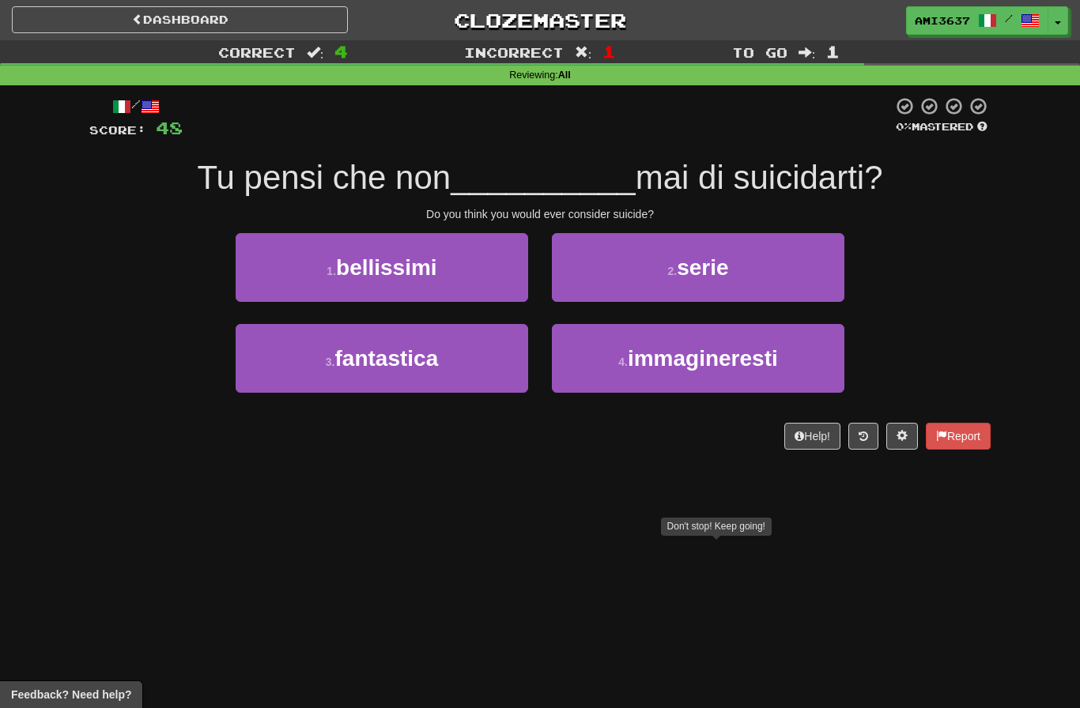
click at [660, 361] on span "immagineresti" at bounding box center [703, 358] width 150 height 25
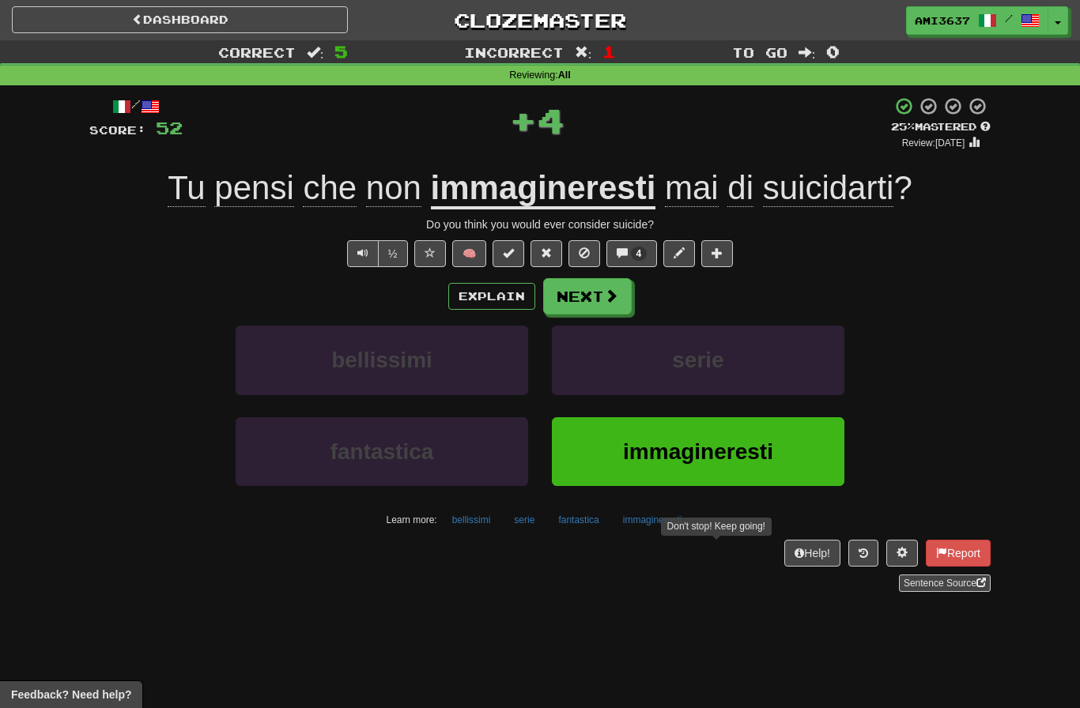
click at [301, 14] on link "Dashboard" at bounding box center [180, 19] width 336 height 27
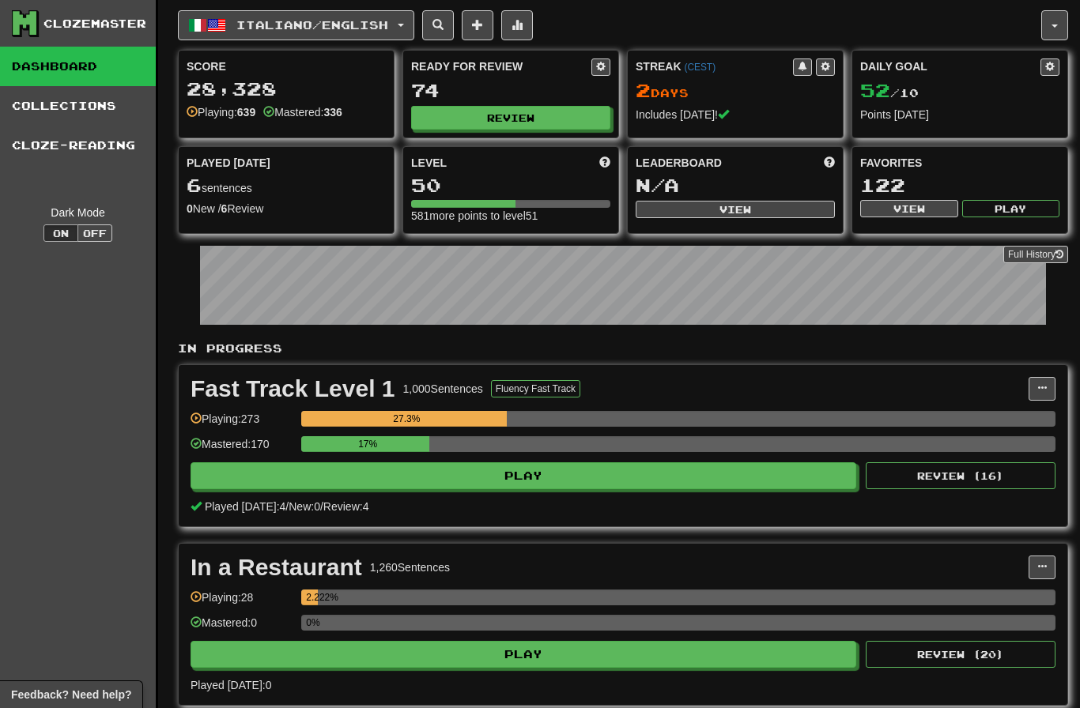
click at [379, 25] on span "Italiano / English" at bounding box center [312, 24] width 152 height 13
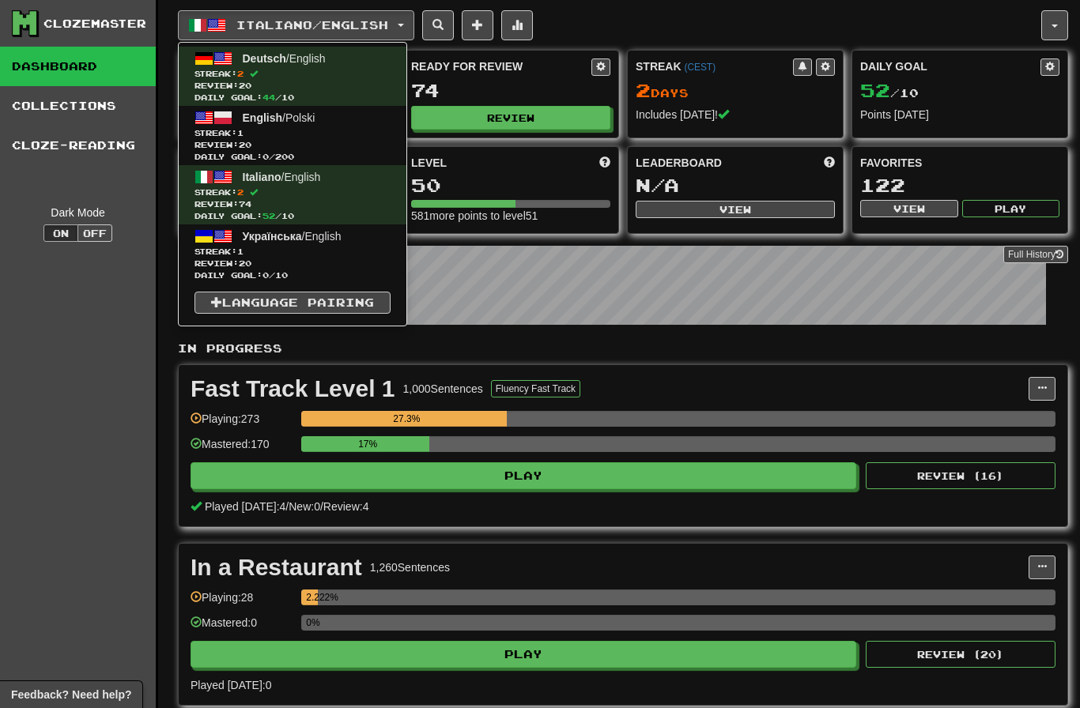
click at [345, 131] on span "Streak: 1" at bounding box center [292, 133] width 196 height 12
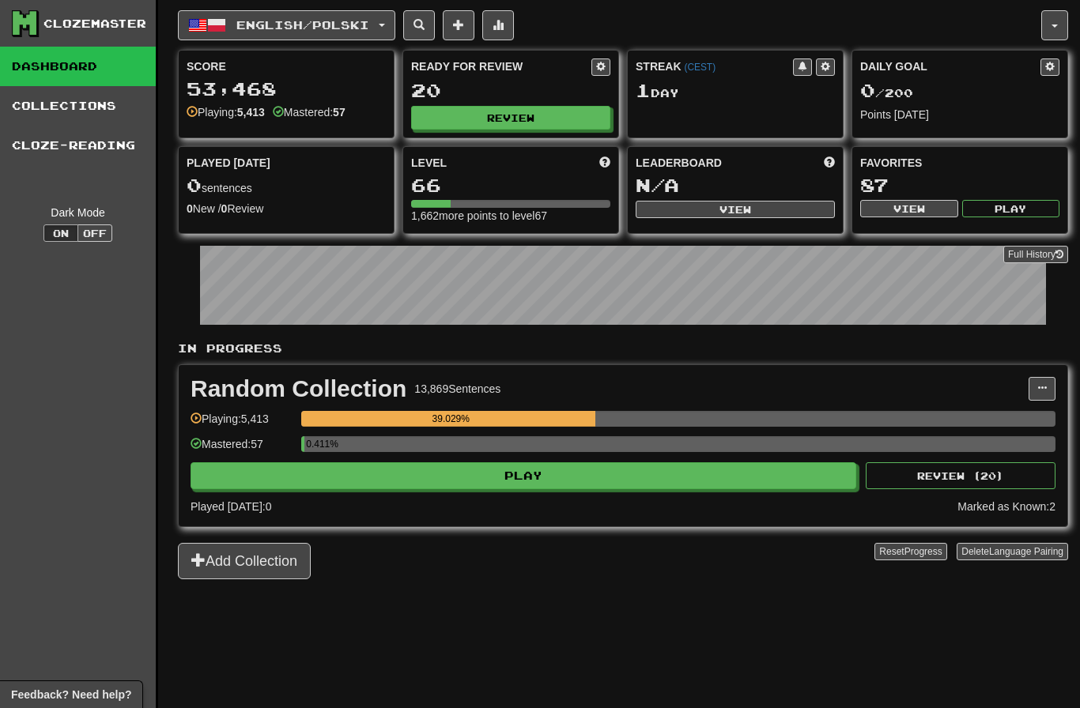
click at [553, 123] on button "Review" at bounding box center [510, 118] width 199 height 24
select select "********"
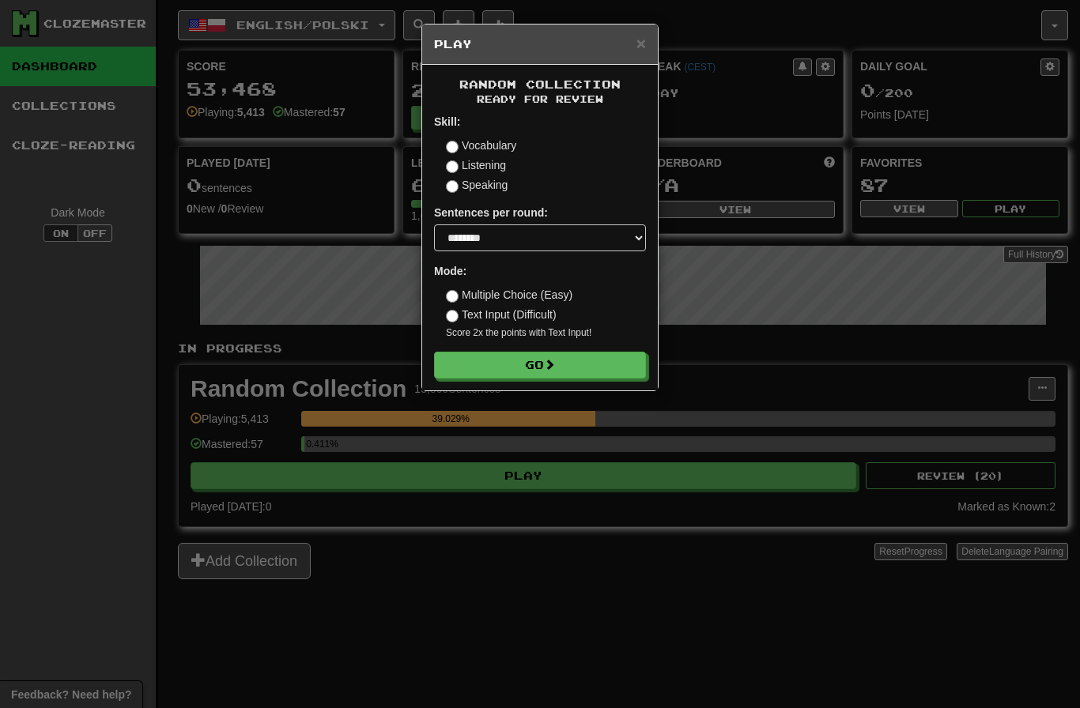
click at [590, 353] on button "Go" at bounding box center [540, 365] width 212 height 27
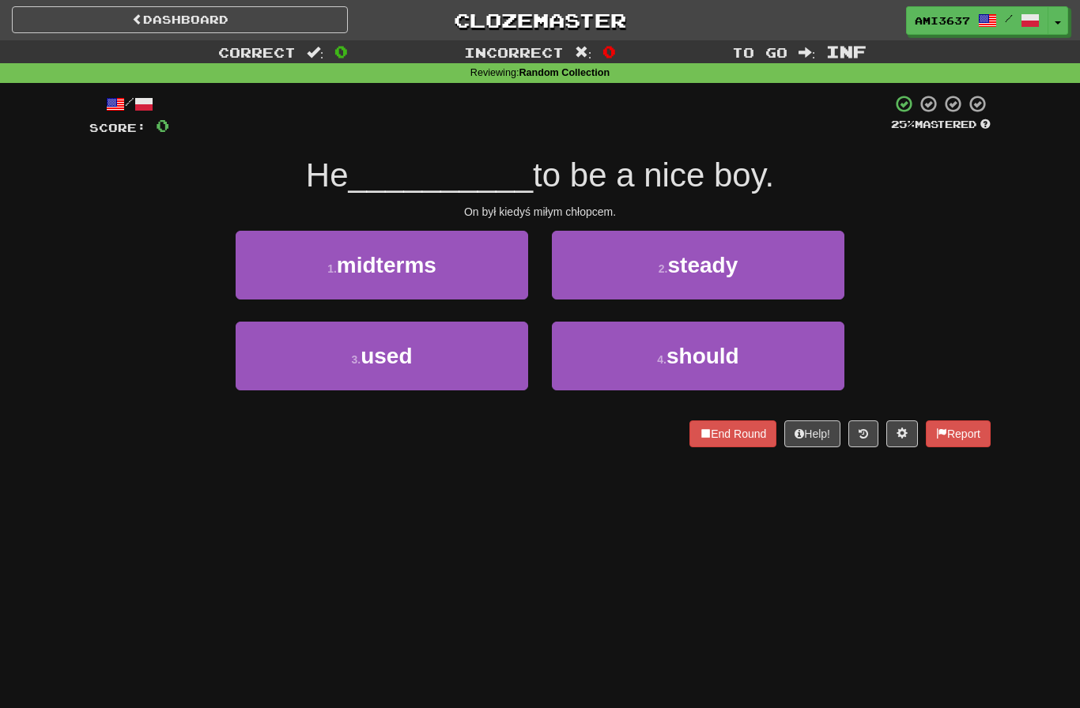
click at [453, 356] on button "3 . used" at bounding box center [382, 356] width 292 height 69
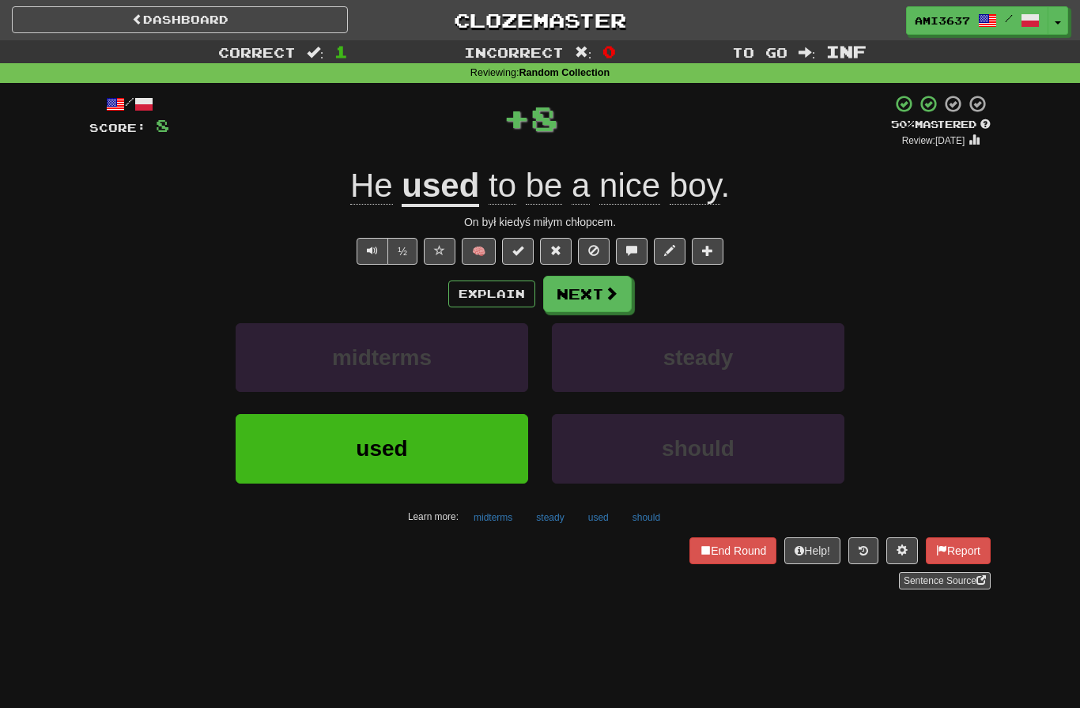
click at [420, 445] on button "used" at bounding box center [382, 448] width 292 height 69
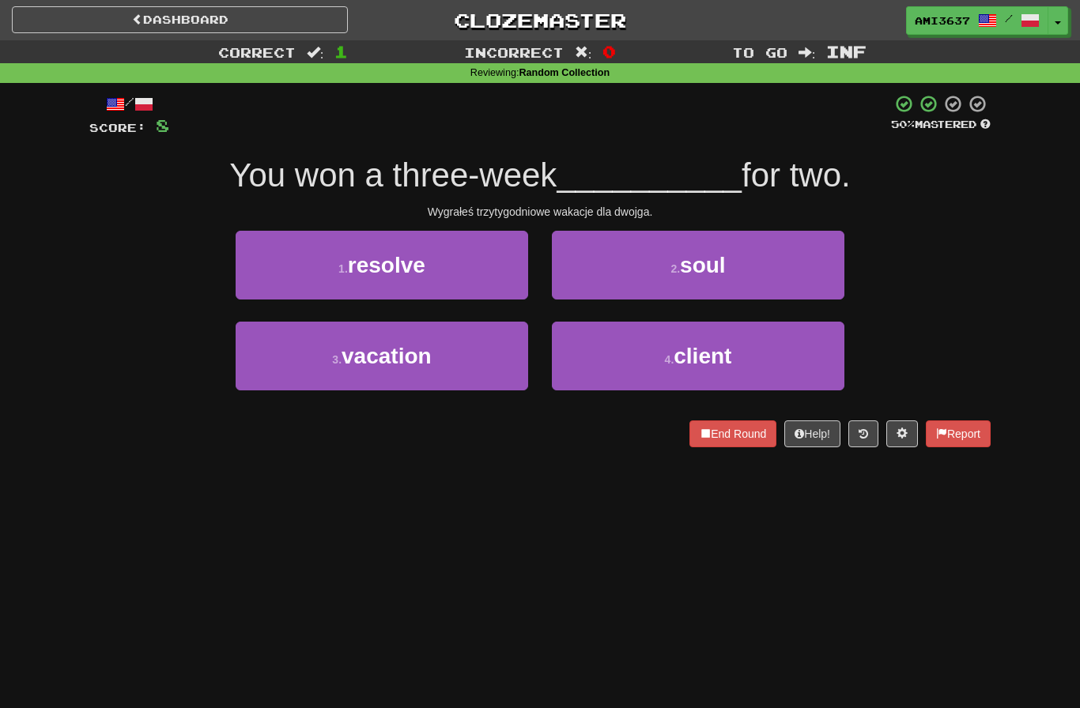
click at [463, 371] on button "3 . vacation" at bounding box center [382, 356] width 292 height 69
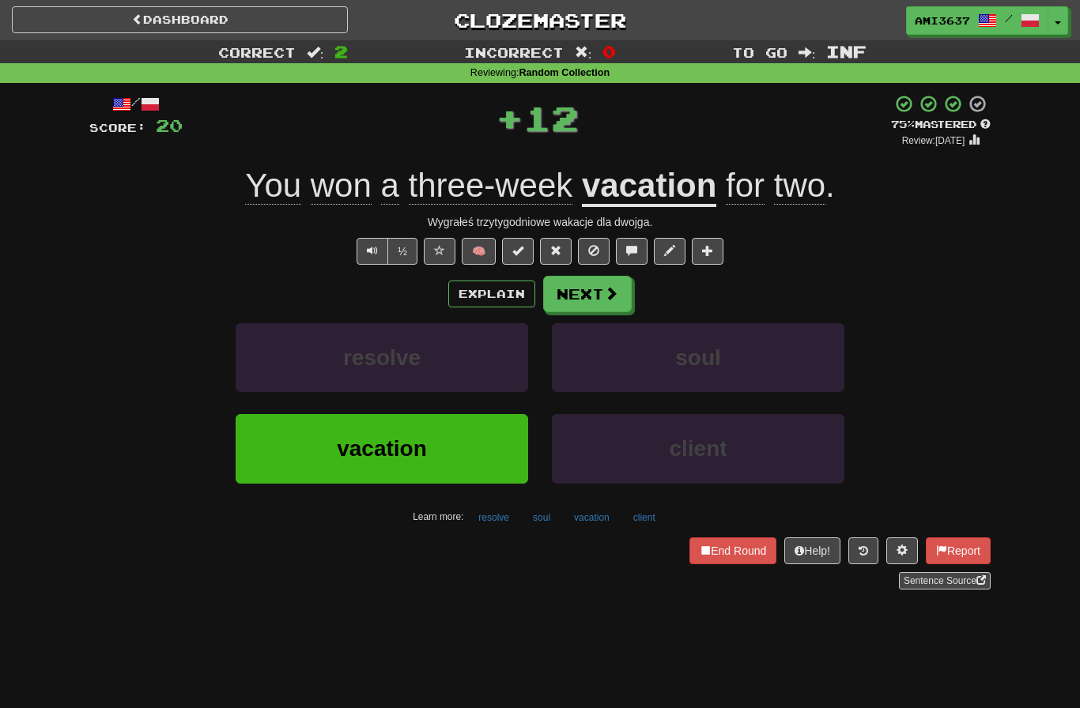
click at [428, 443] on button "vacation" at bounding box center [382, 448] width 292 height 69
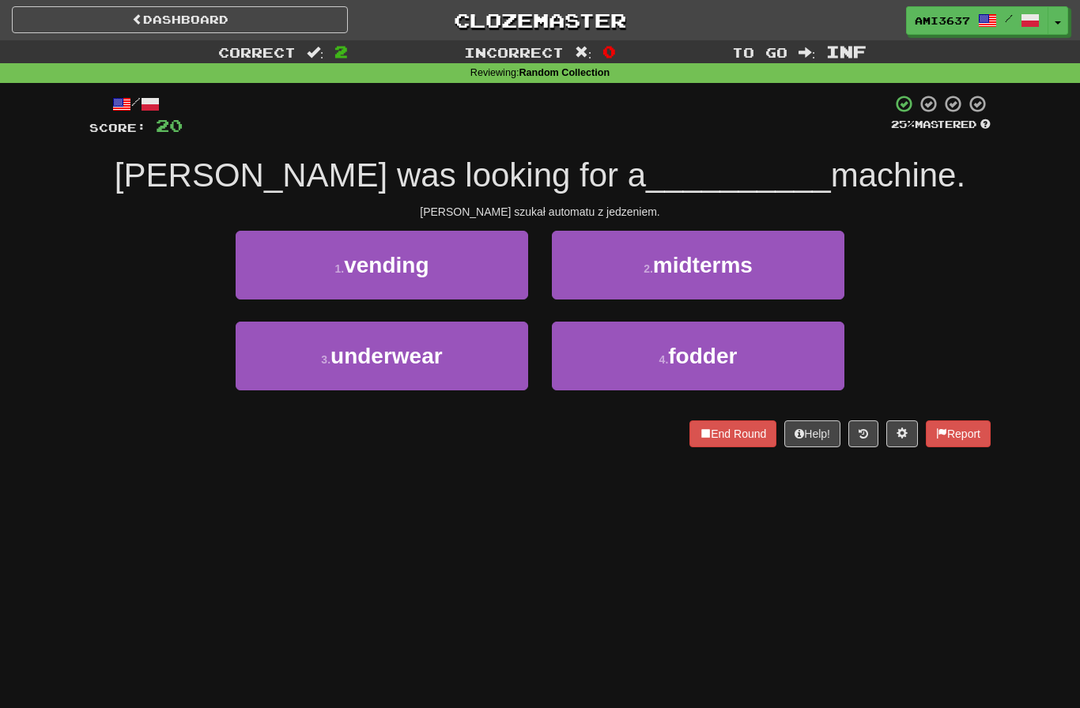
click at [620, 359] on button "4 . fodder" at bounding box center [698, 356] width 292 height 69
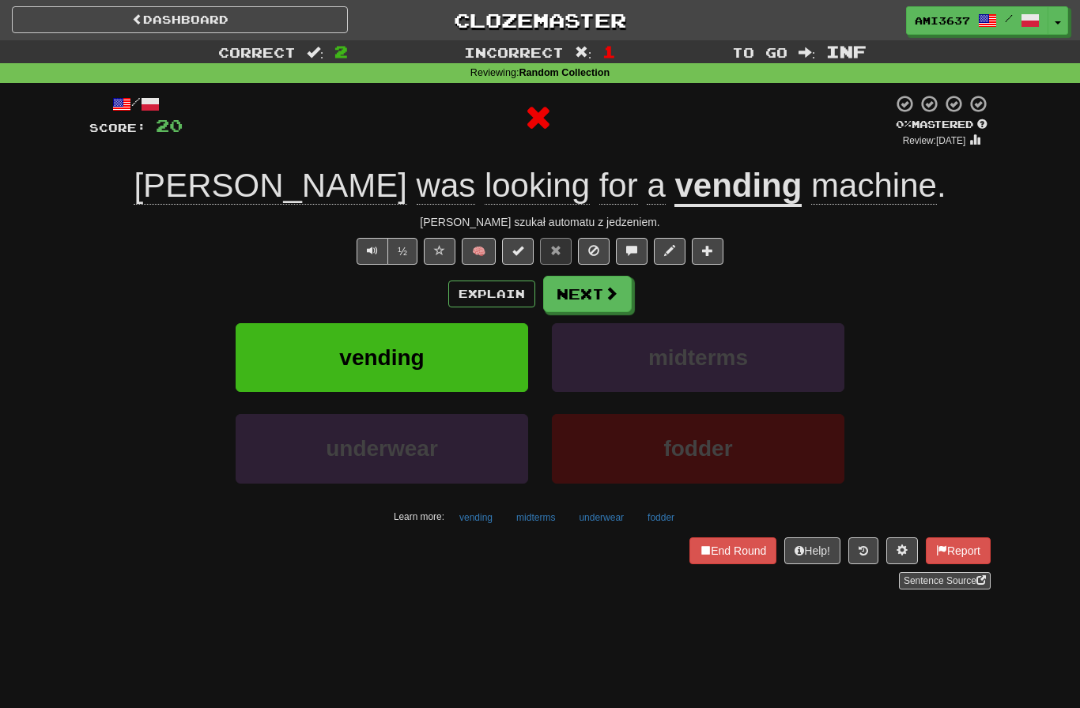
click at [488, 357] on button "vending" at bounding box center [382, 357] width 292 height 69
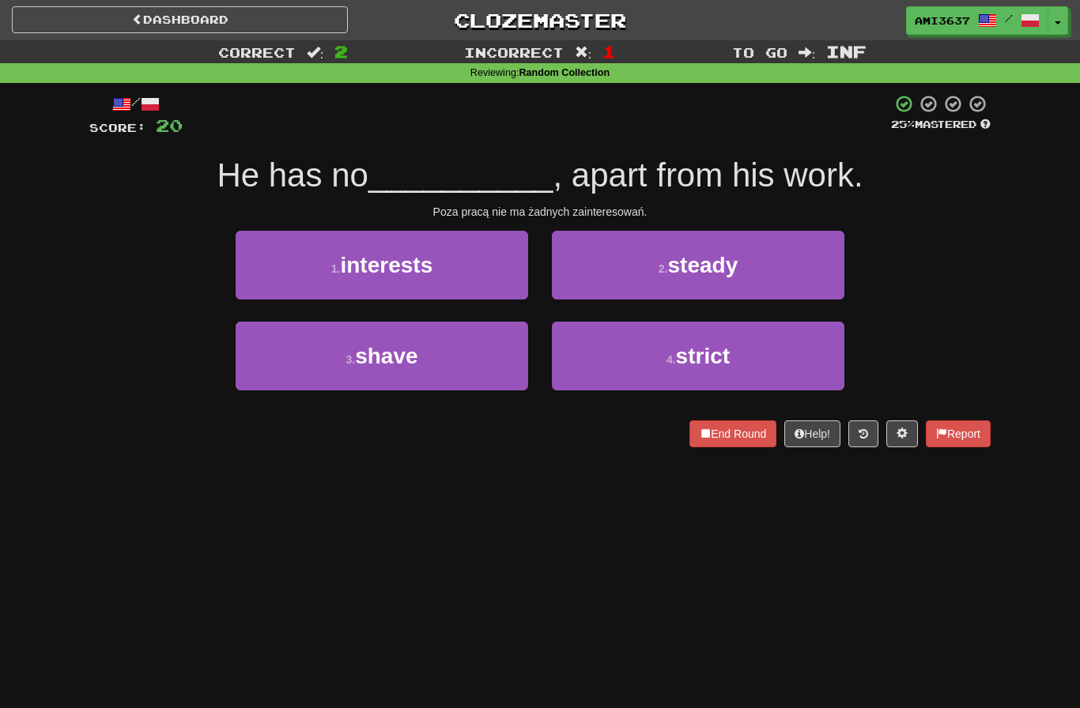
click at [481, 277] on button "1 . interests" at bounding box center [382, 265] width 292 height 69
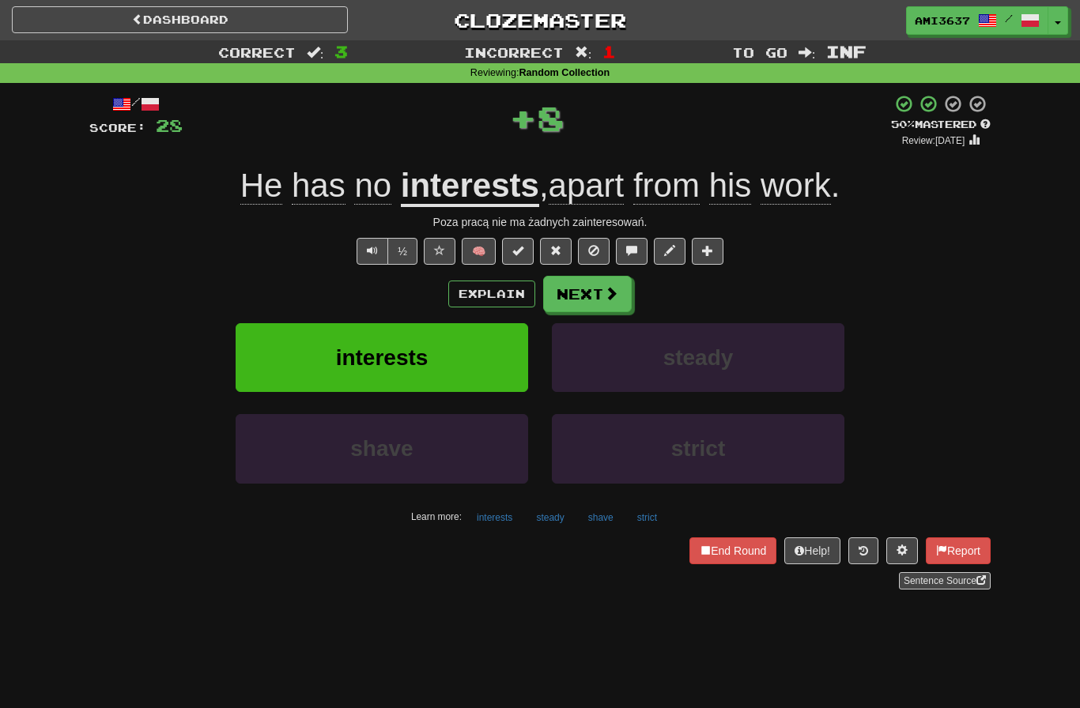
click at [473, 364] on button "interests" at bounding box center [382, 357] width 292 height 69
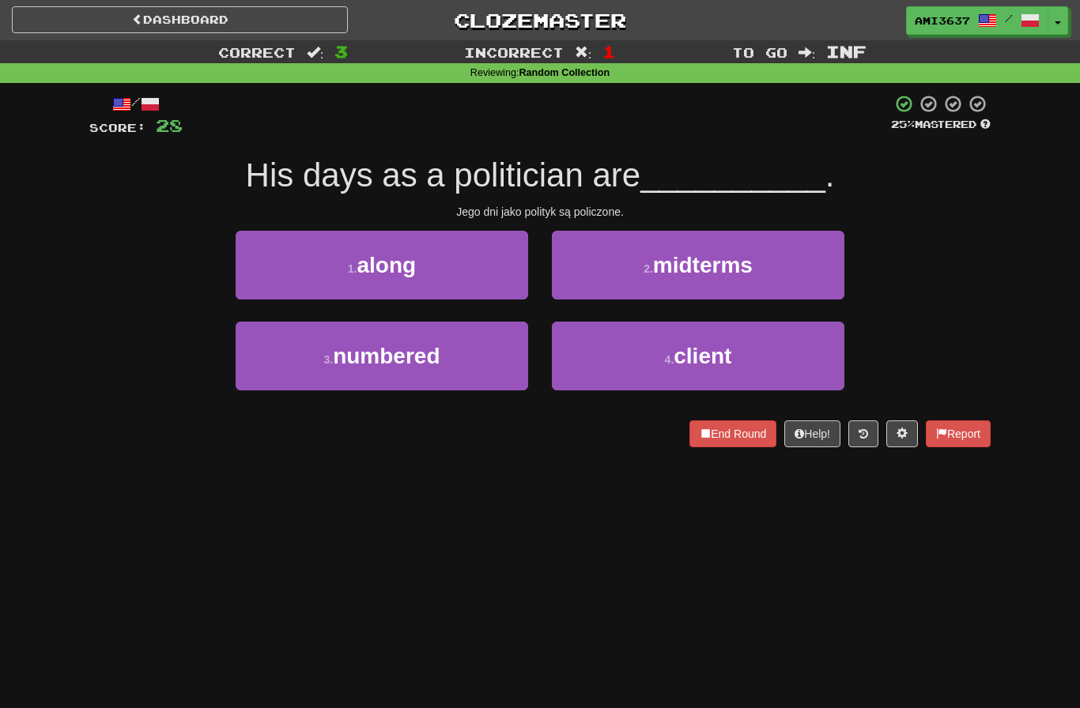
click at [483, 266] on button "1 . along" at bounding box center [382, 265] width 292 height 69
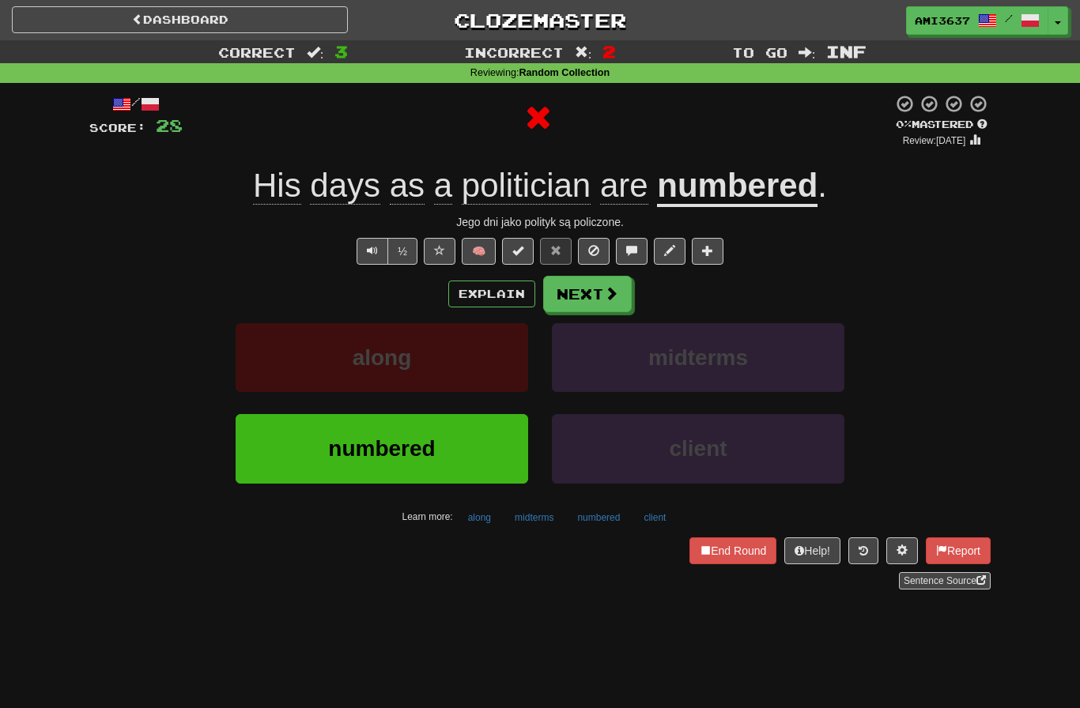
click at [724, 555] on button "End Round" at bounding box center [732, 550] width 87 height 27
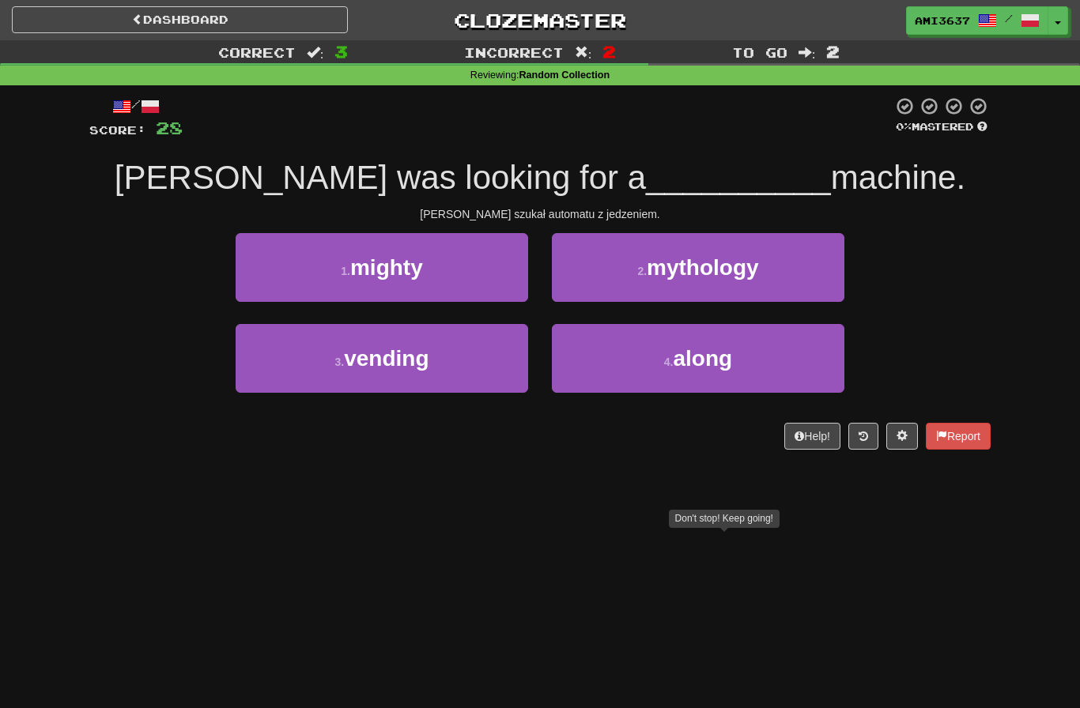
click at [475, 363] on button "3 . vending" at bounding box center [382, 358] width 292 height 69
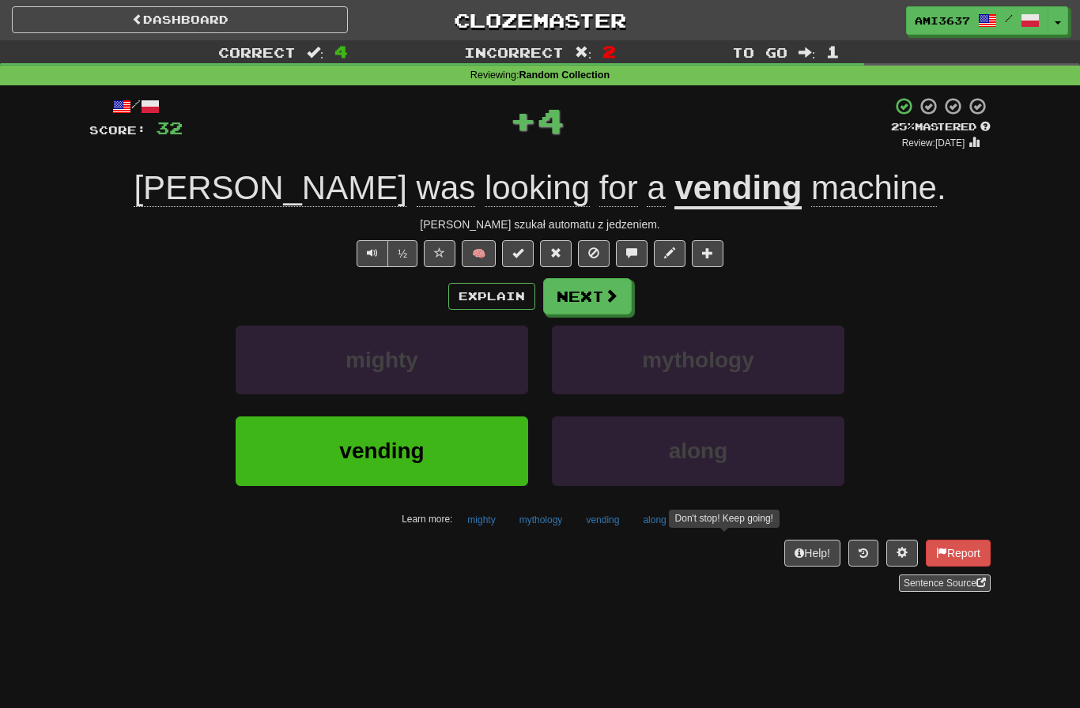
click at [606, 296] on span at bounding box center [611, 295] width 14 height 14
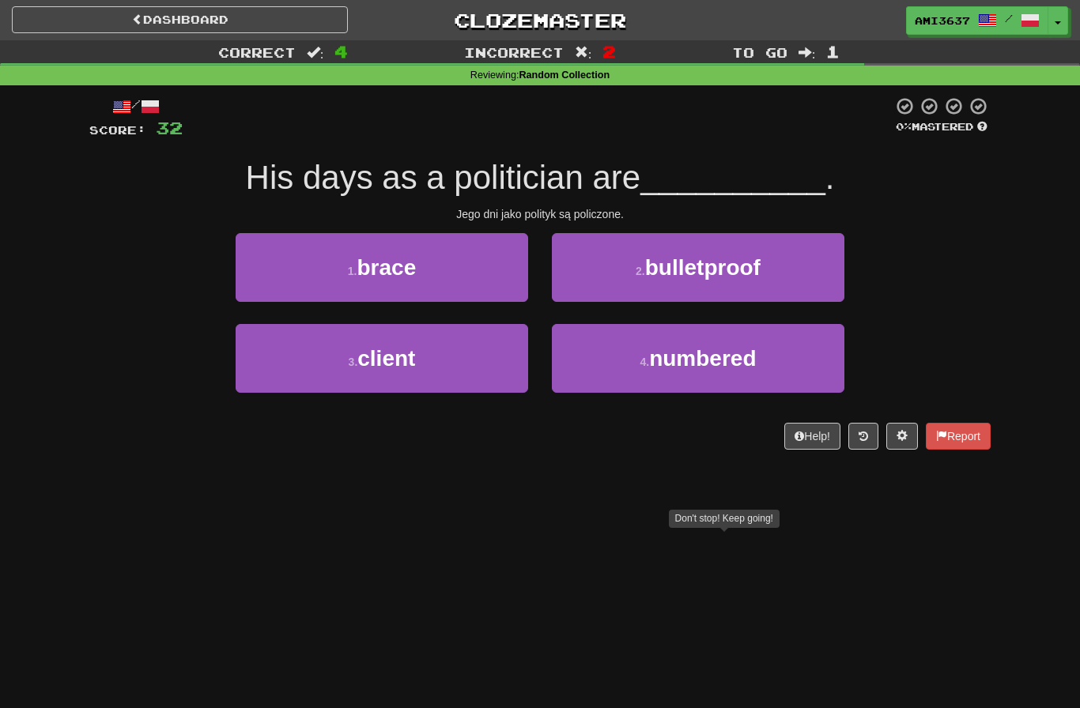
click at [646, 379] on button "4 . numbered" at bounding box center [698, 358] width 292 height 69
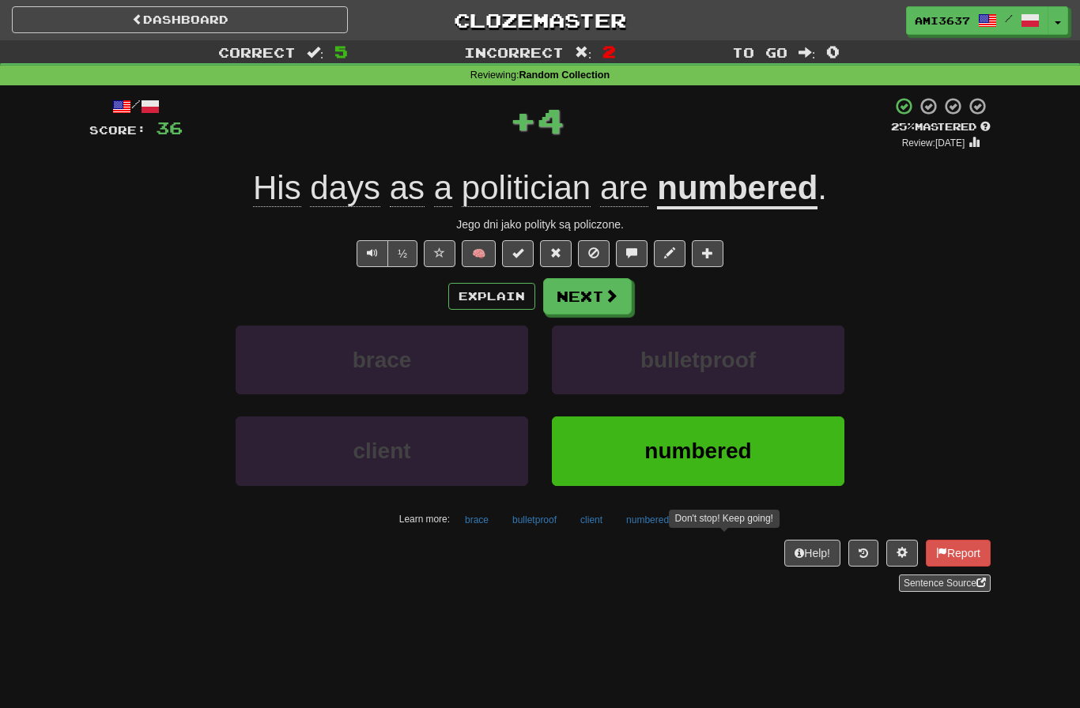
click at [632, 457] on button "numbered" at bounding box center [698, 451] width 292 height 69
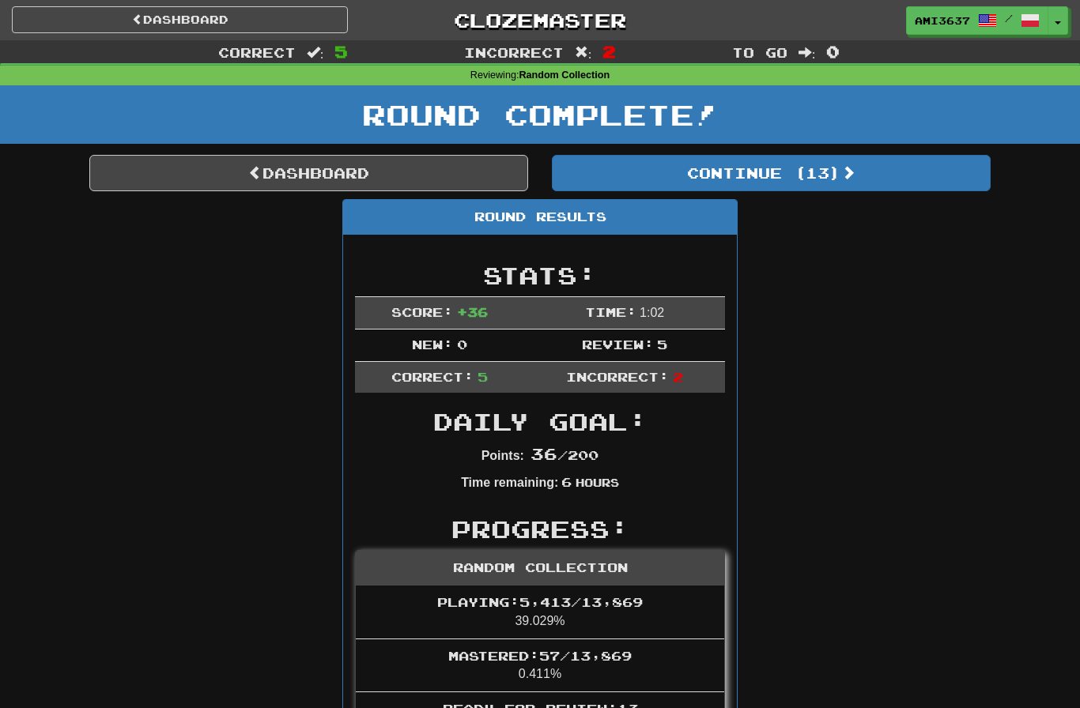
click at [443, 174] on link "Dashboard" at bounding box center [308, 173] width 439 height 36
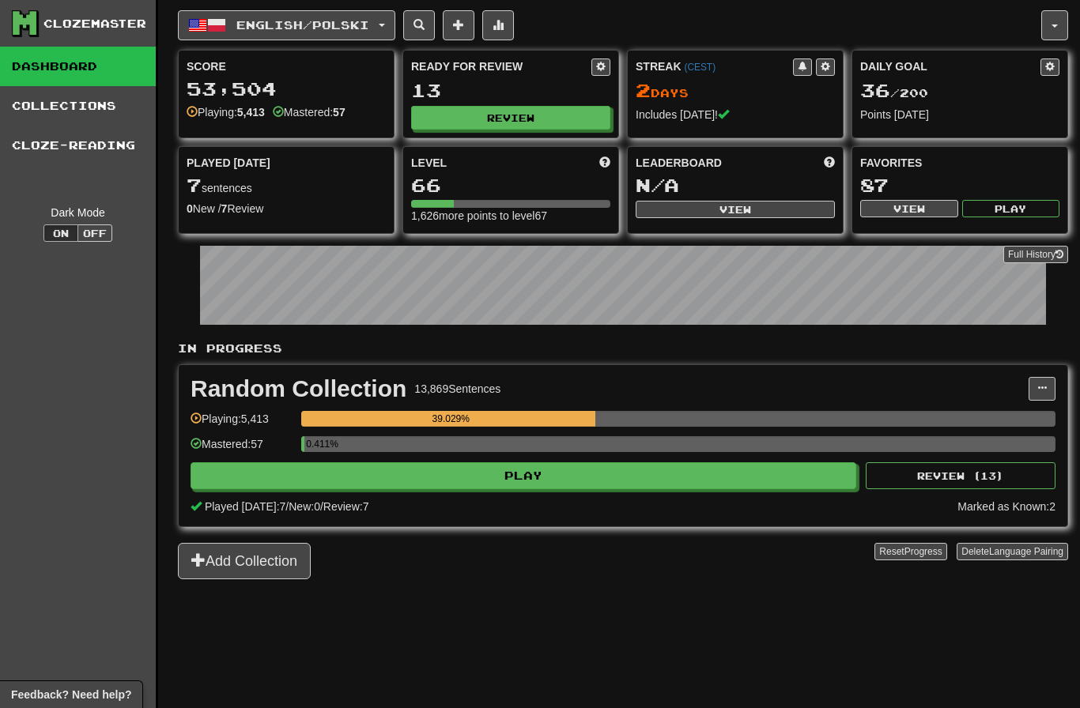
click at [1056, 58] on button at bounding box center [1049, 66] width 19 height 17
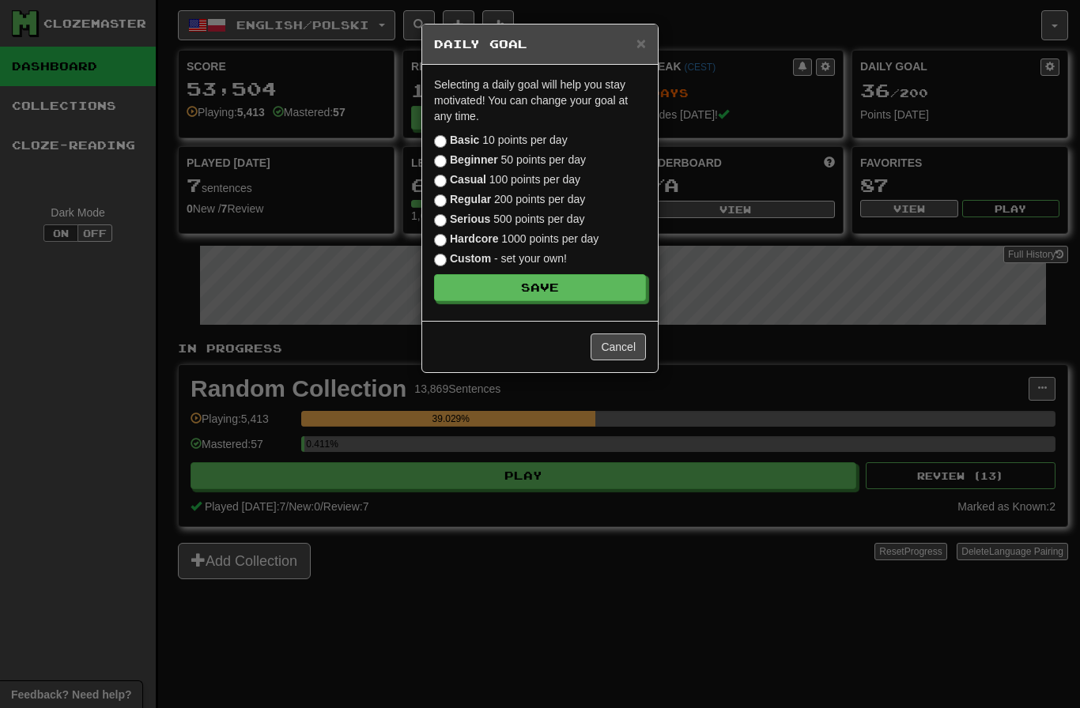
click at [534, 135] on label "Basic 10 points per day" at bounding box center [501, 140] width 134 height 16
click at [601, 295] on button "Save" at bounding box center [540, 287] width 212 height 27
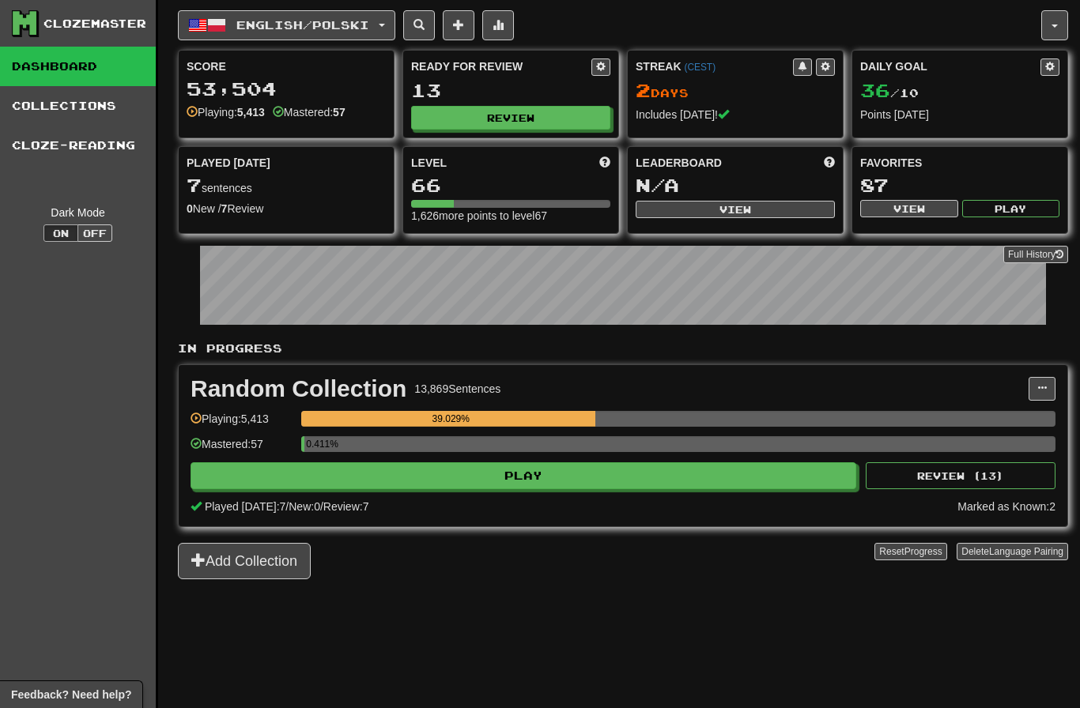
click at [356, 25] on span "English / Polski" at bounding box center [302, 24] width 133 height 13
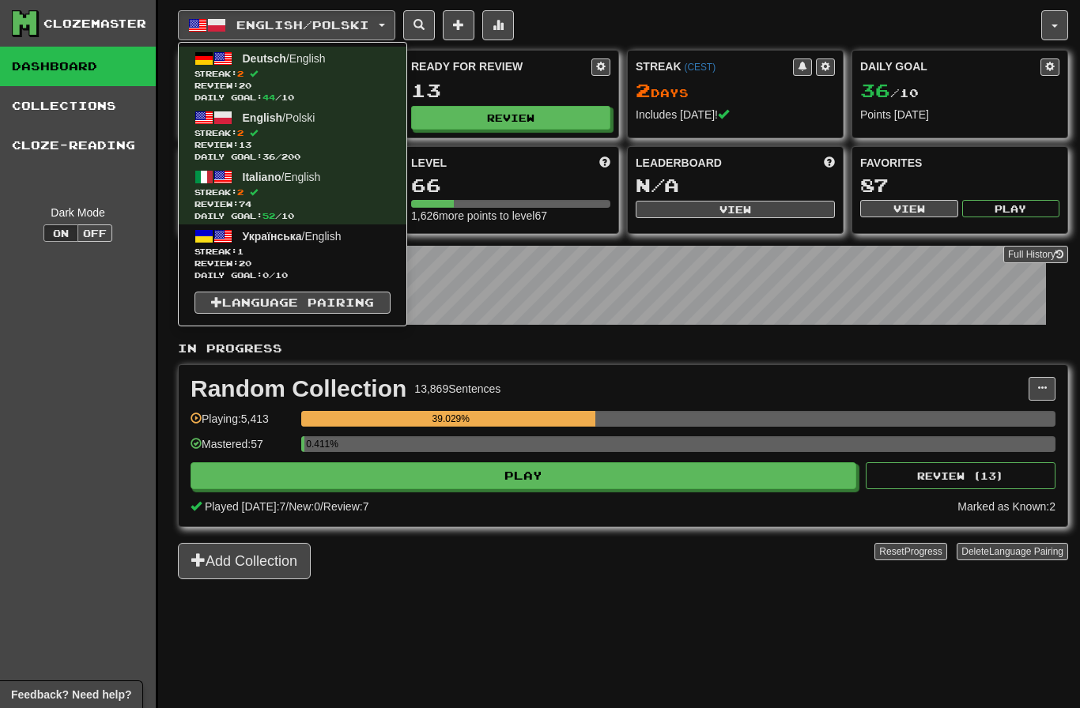
click at [323, 262] on span "Review: 20" at bounding box center [292, 264] width 196 height 12
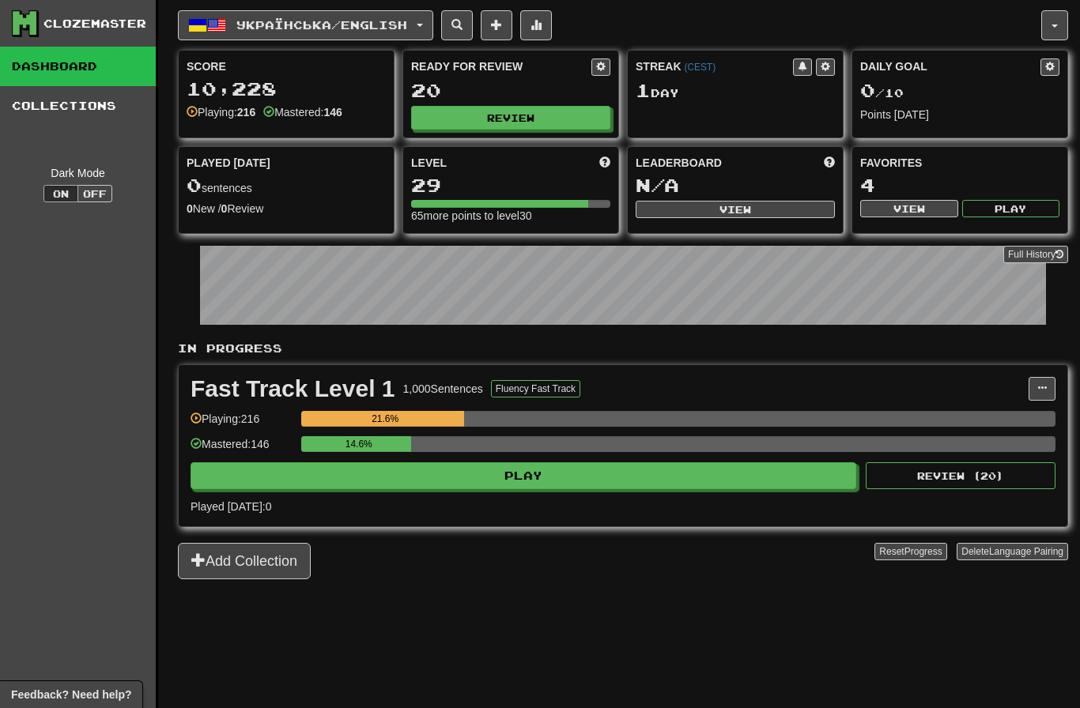
click at [518, 122] on button "Review" at bounding box center [510, 118] width 199 height 24
select select "********"
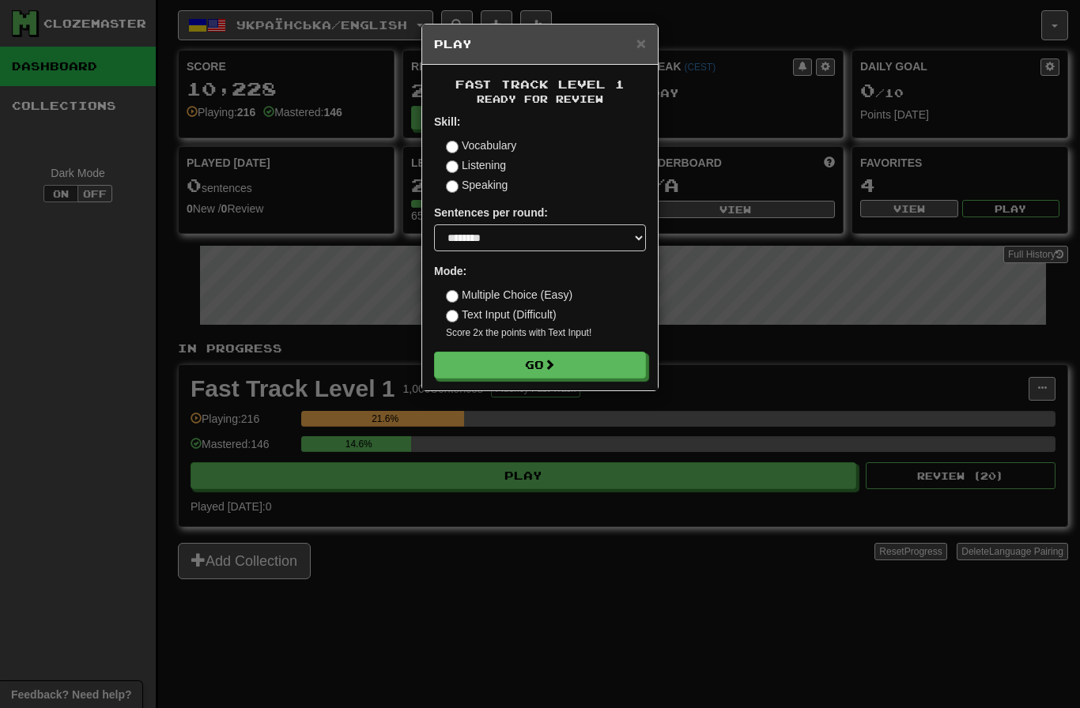
click at [550, 372] on button "Go" at bounding box center [540, 365] width 212 height 27
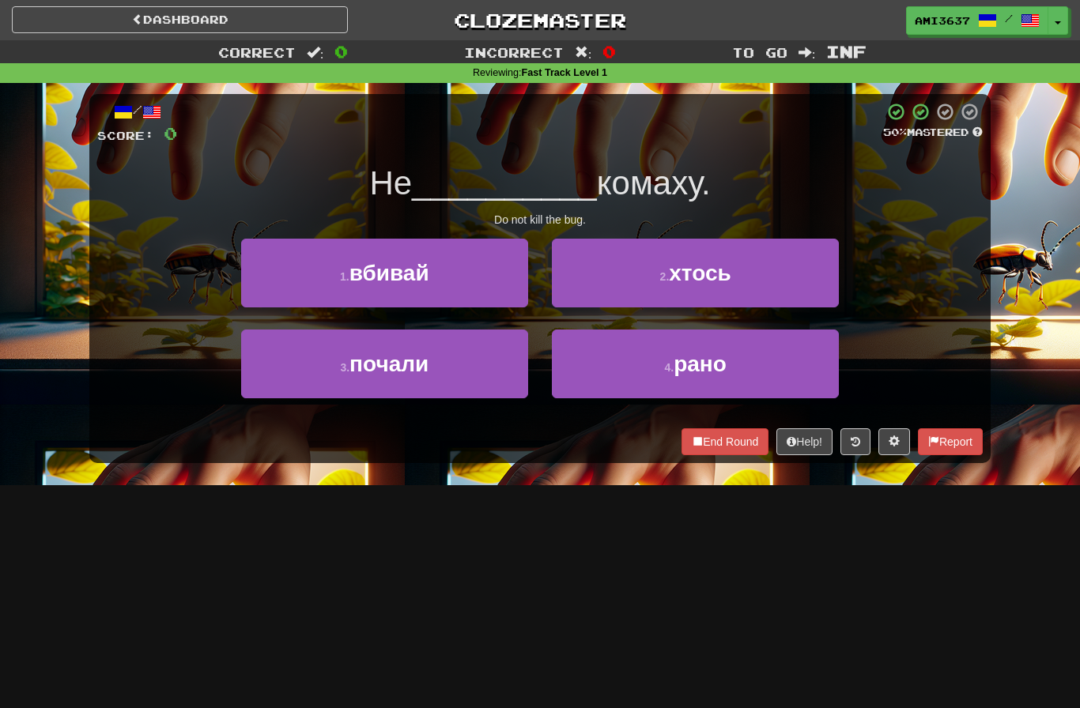
click at [625, 378] on button "4 . рано" at bounding box center [695, 364] width 287 height 69
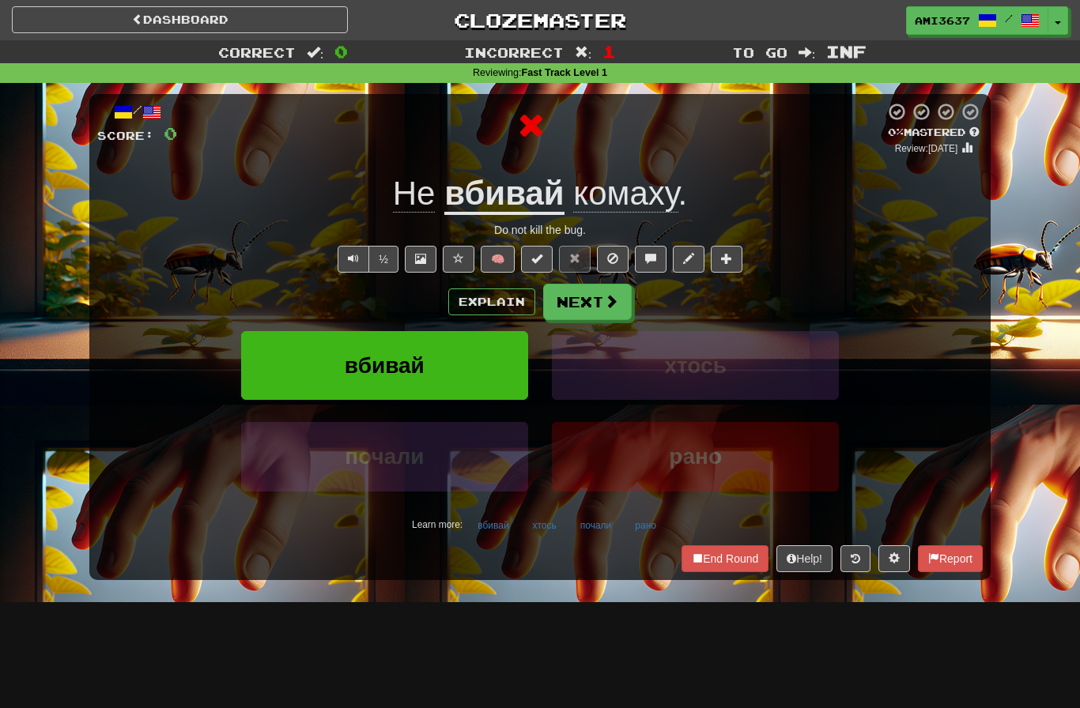
click at [605, 303] on span at bounding box center [611, 301] width 14 height 14
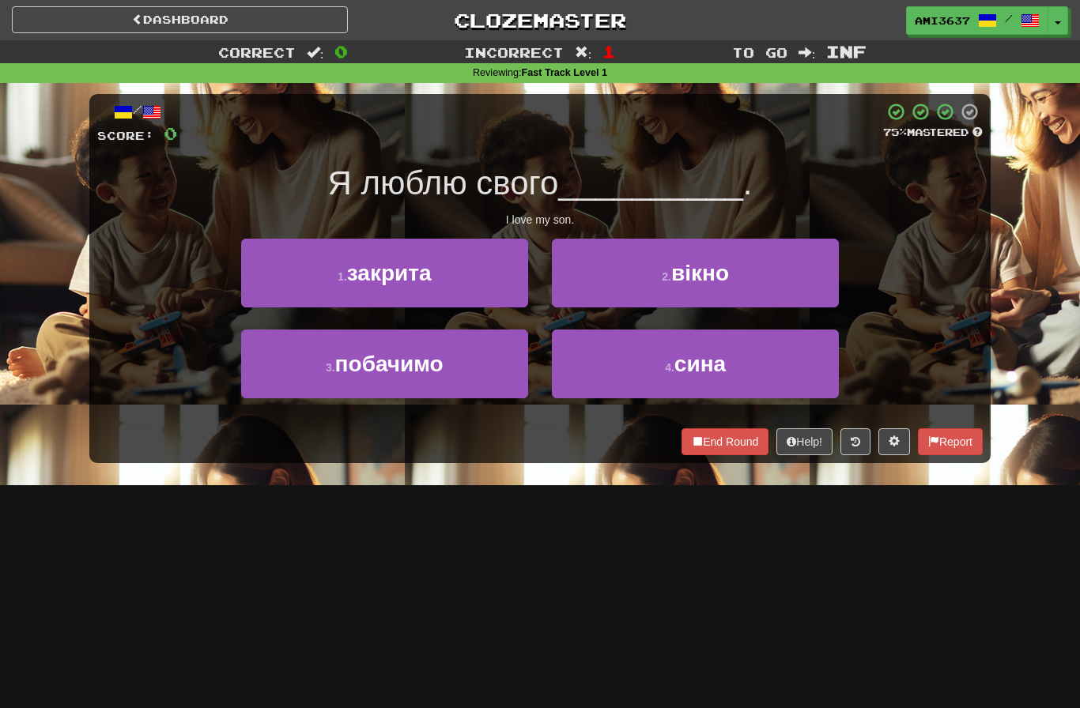
click at [615, 370] on button "4 . сина" at bounding box center [695, 364] width 287 height 69
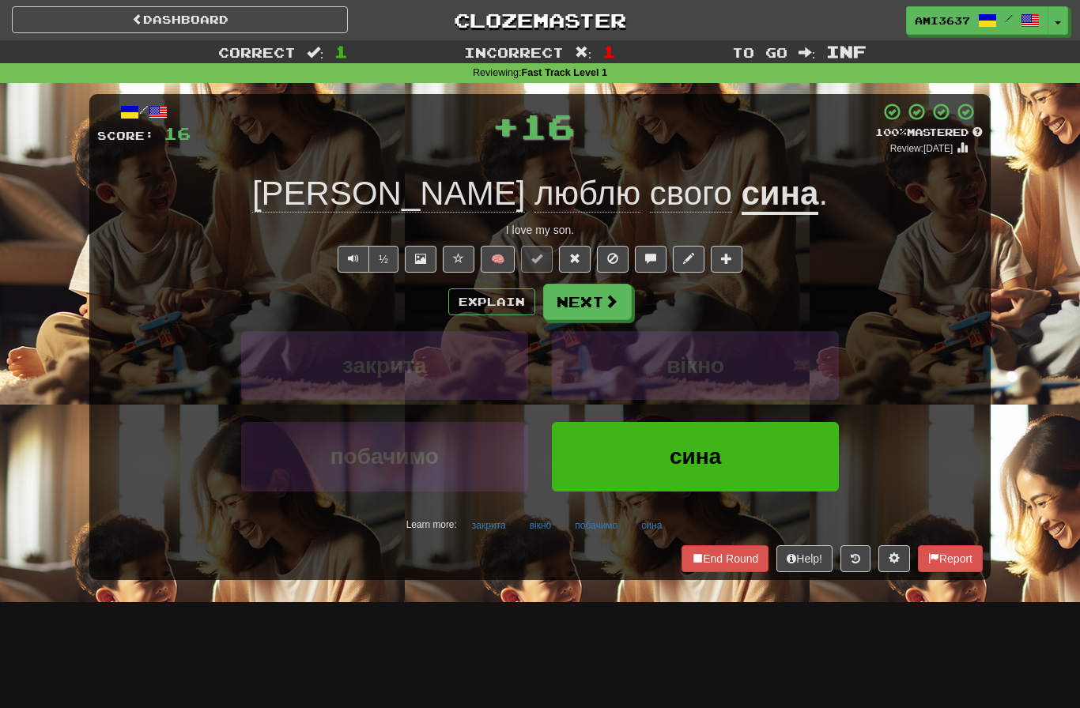
click at [623, 466] on button "сина" at bounding box center [695, 456] width 287 height 69
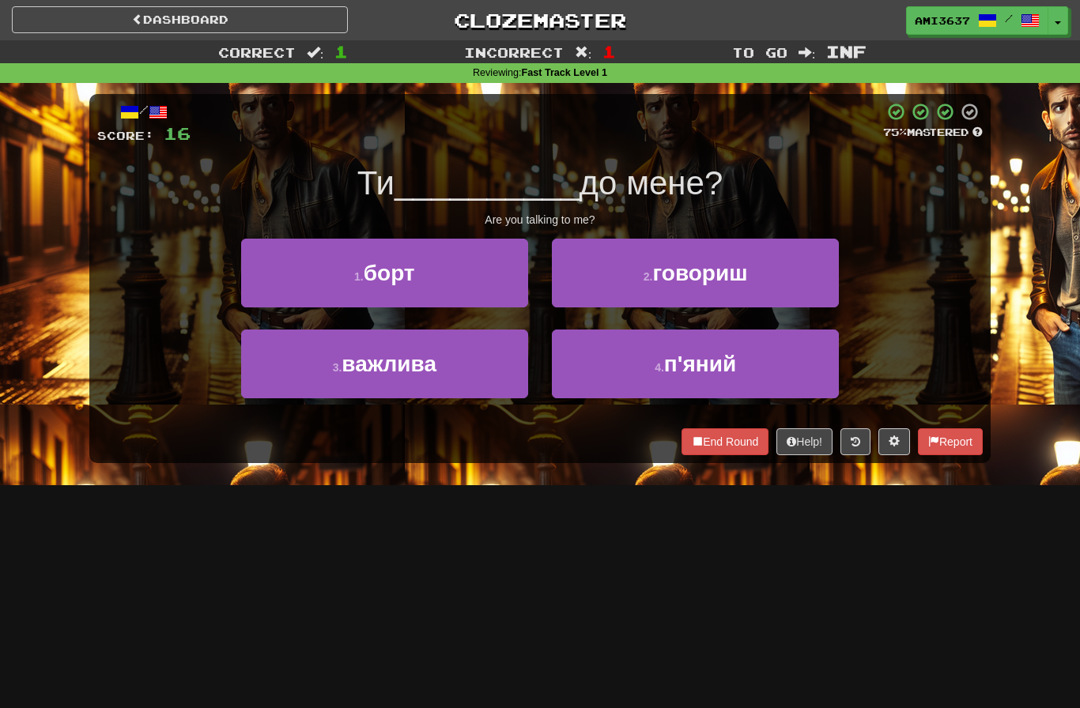
click at [476, 370] on button "3 . важлива" at bounding box center [384, 364] width 287 height 69
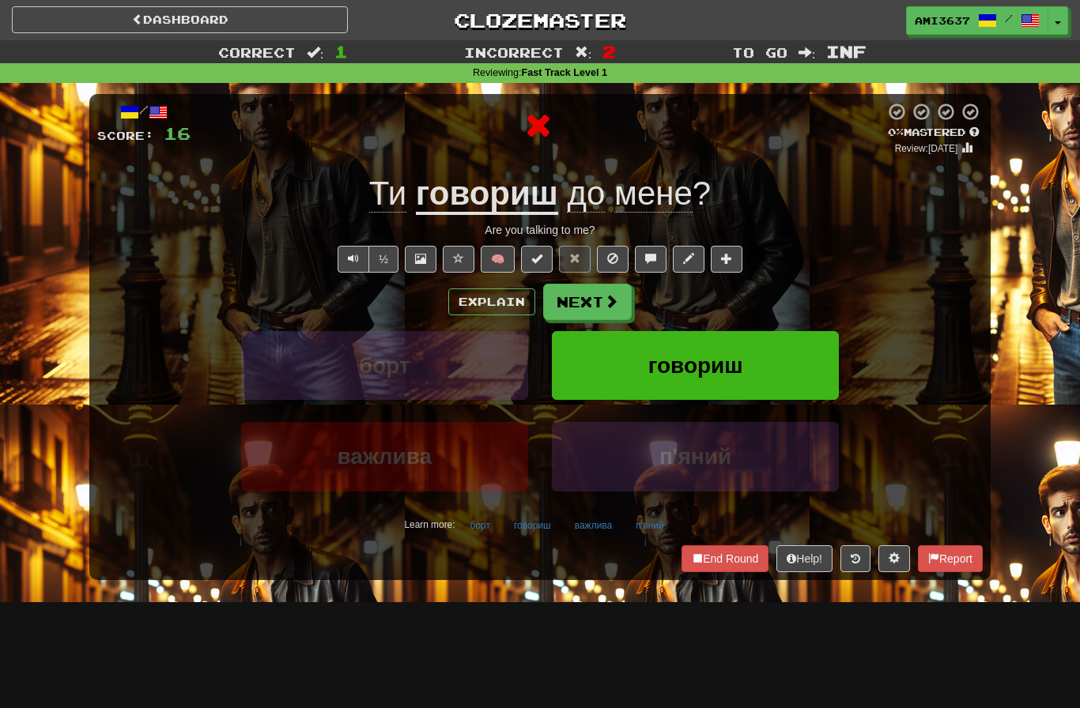
click at [628, 372] on button "говориш" at bounding box center [695, 365] width 287 height 69
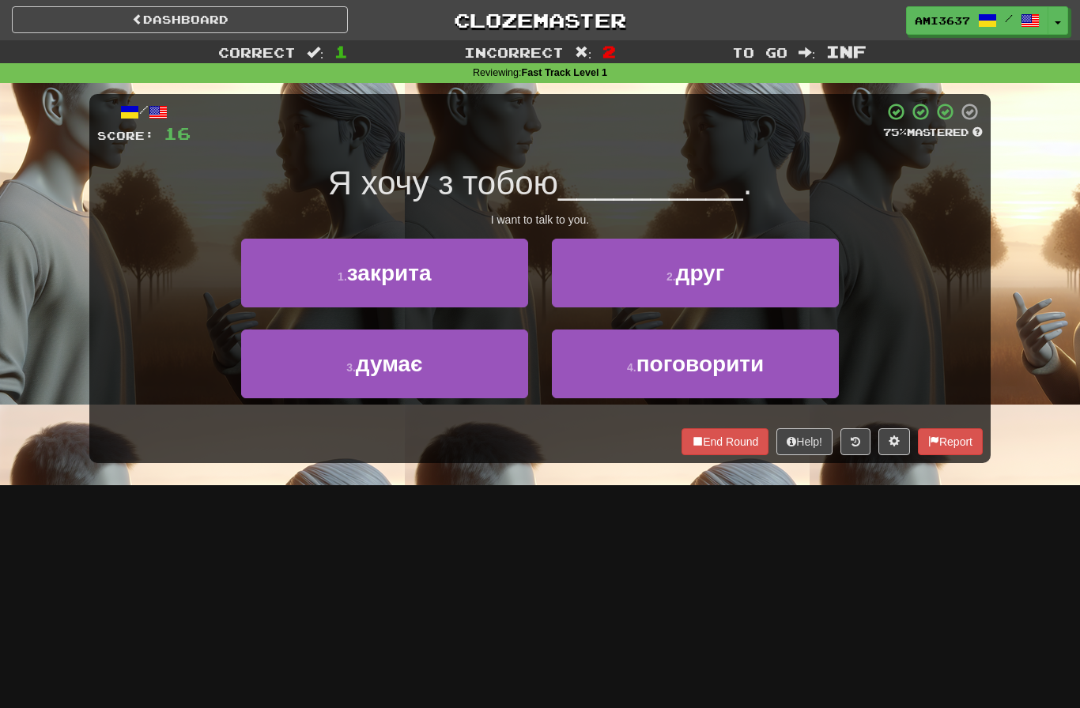
click at [696, 275] on span "друг" at bounding box center [700, 273] width 49 height 25
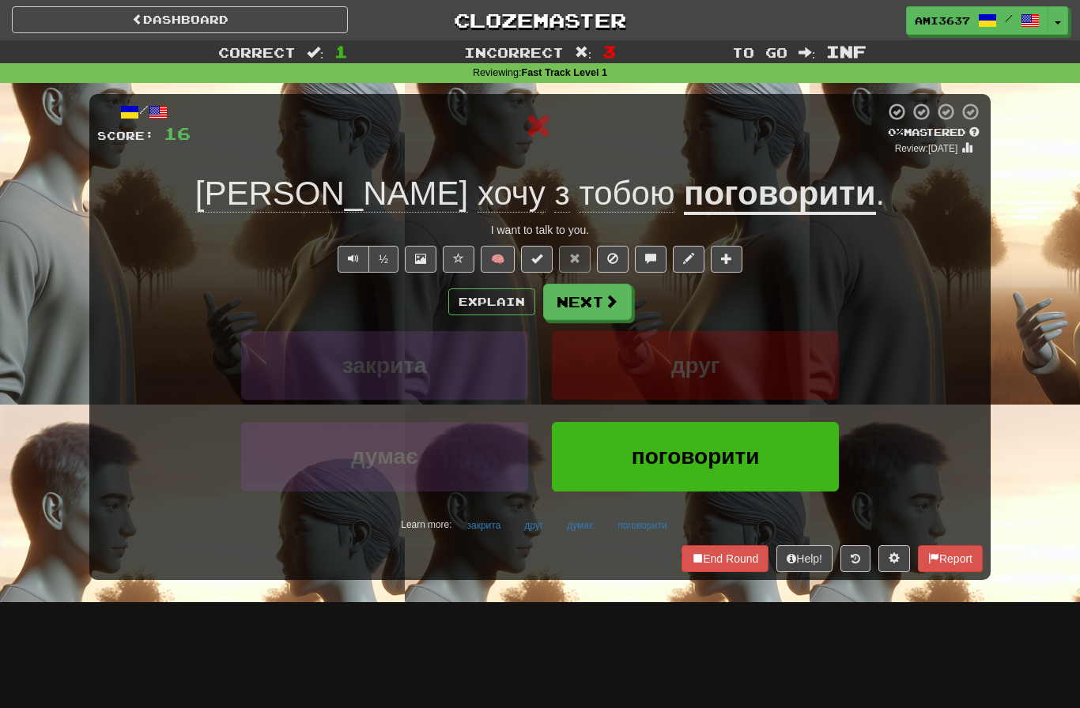
click at [617, 462] on button "поговорити" at bounding box center [695, 456] width 287 height 69
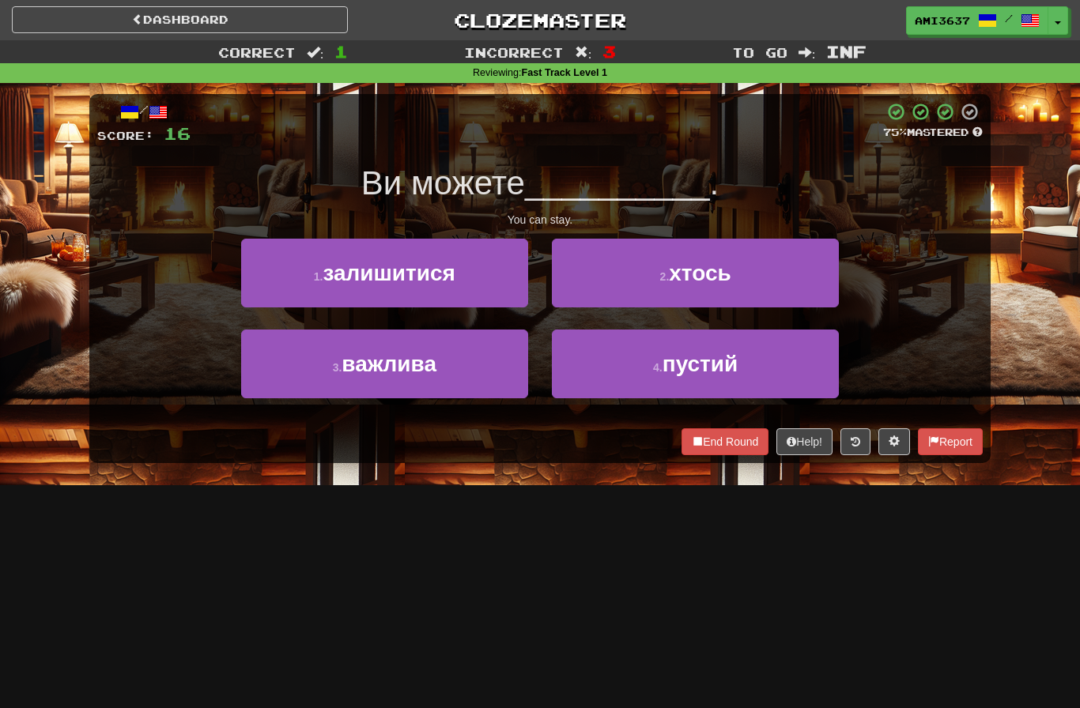
click at [615, 385] on button "4 . пустий" at bounding box center [695, 364] width 287 height 69
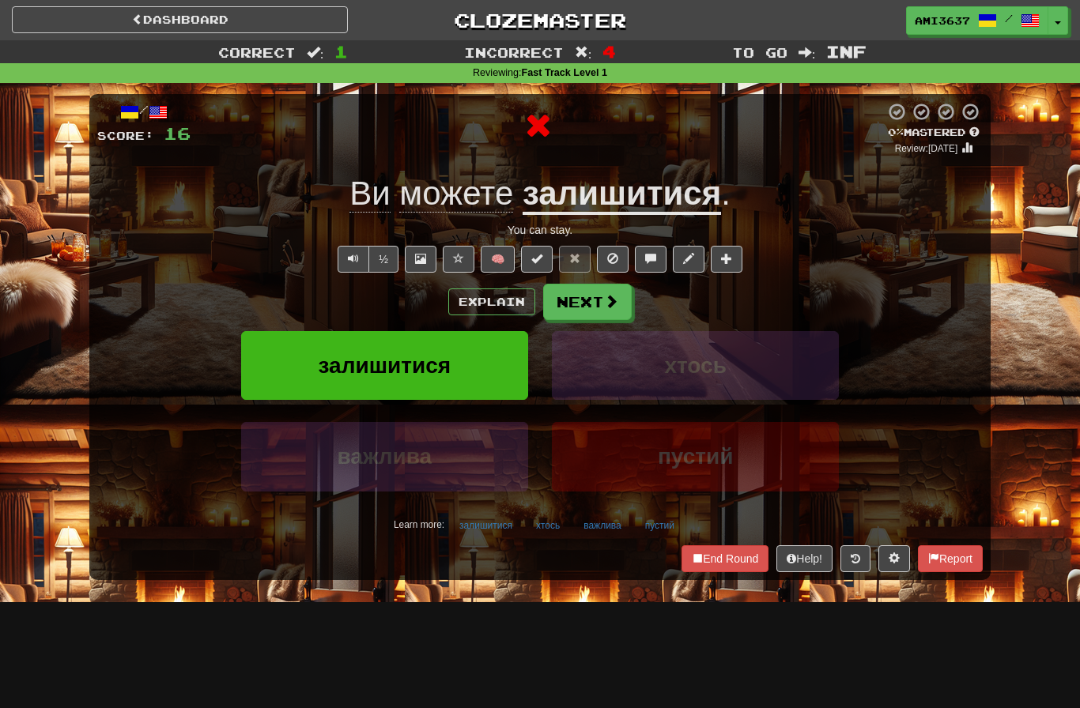
click at [615, 307] on span at bounding box center [611, 301] width 14 height 14
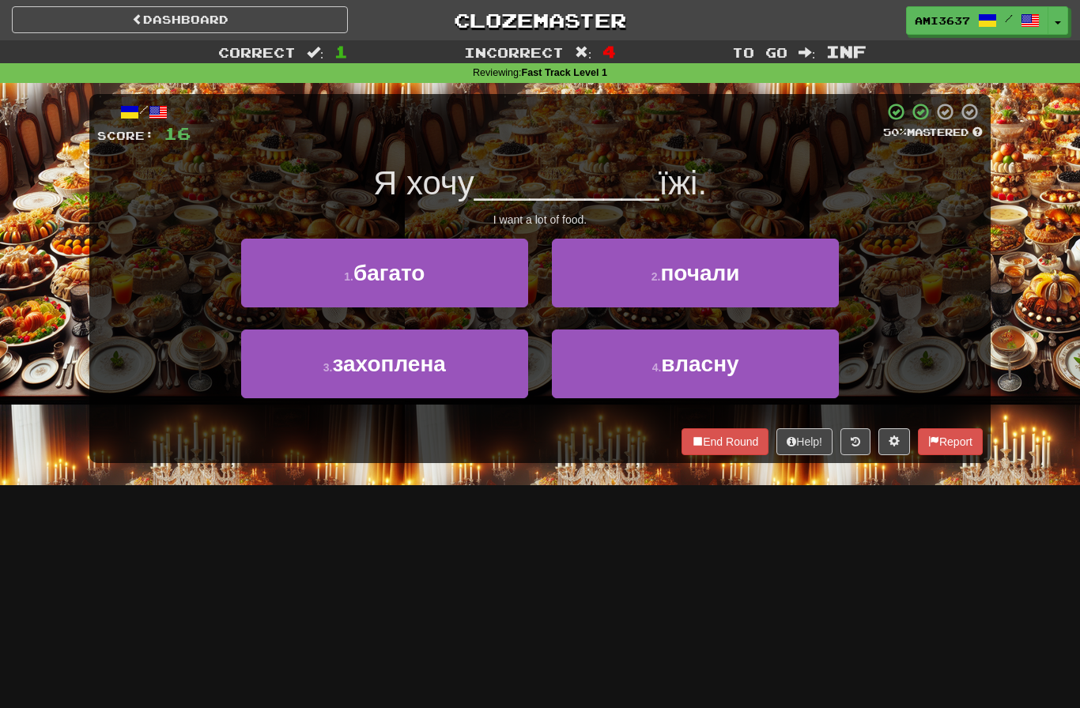
click at [692, 442] on span at bounding box center [697, 441] width 11 height 11
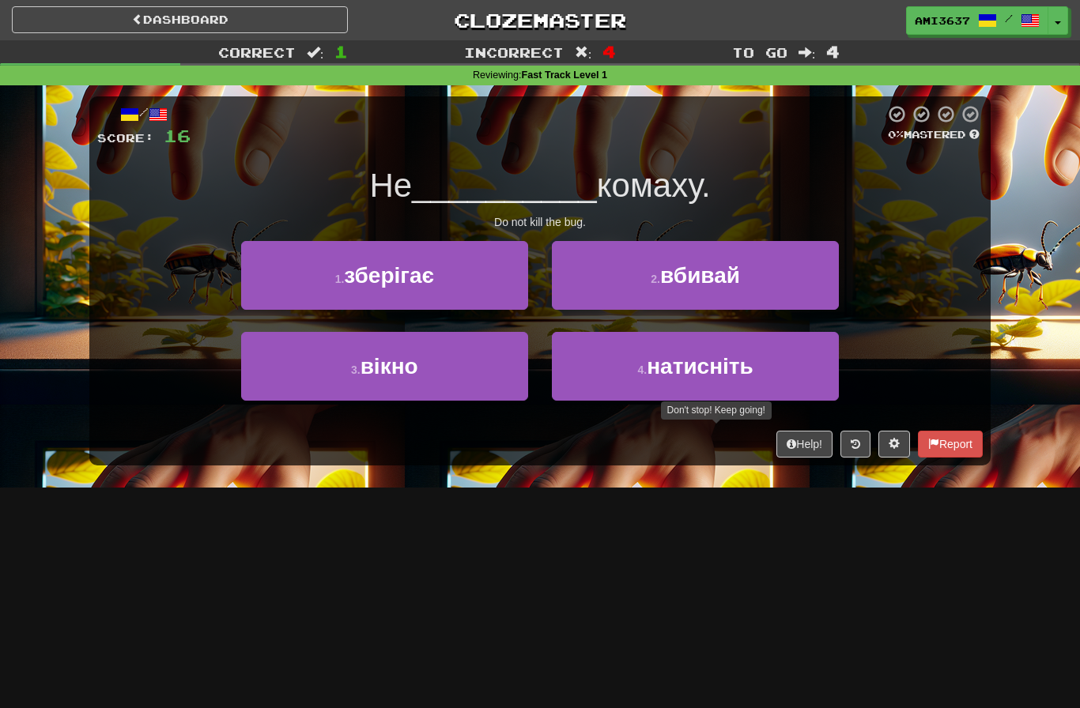
click at [699, 291] on button "2 . вбивай" at bounding box center [695, 275] width 287 height 69
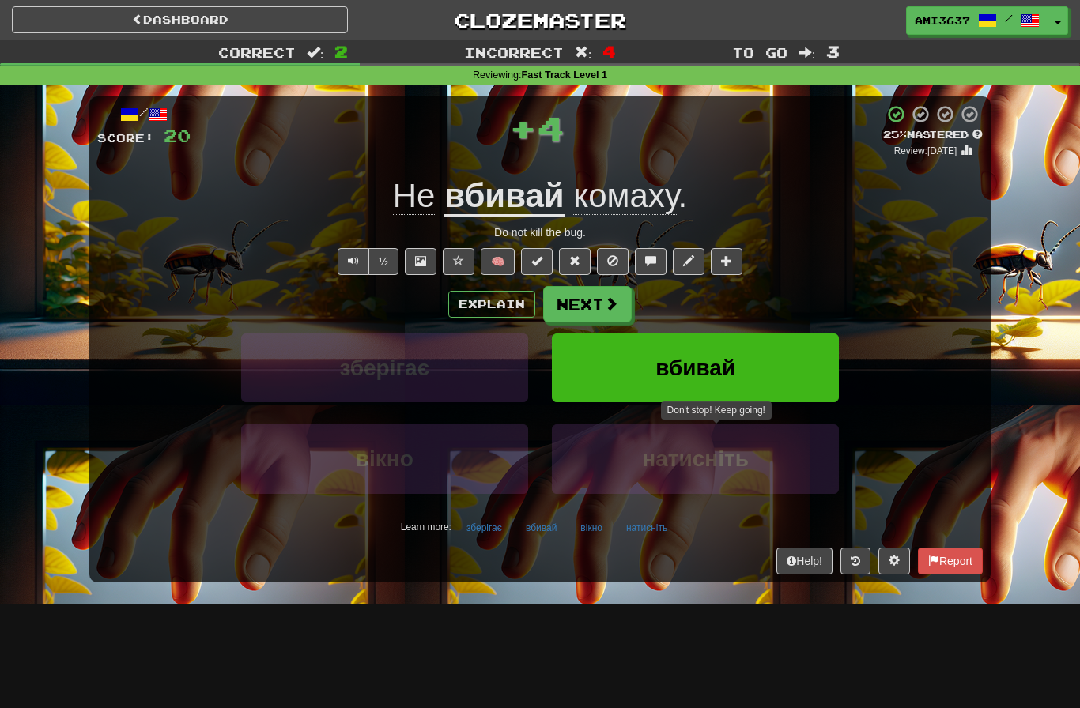
click at [644, 370] on button "вбивай" at bounding box center [695, 368] width 287 height 69
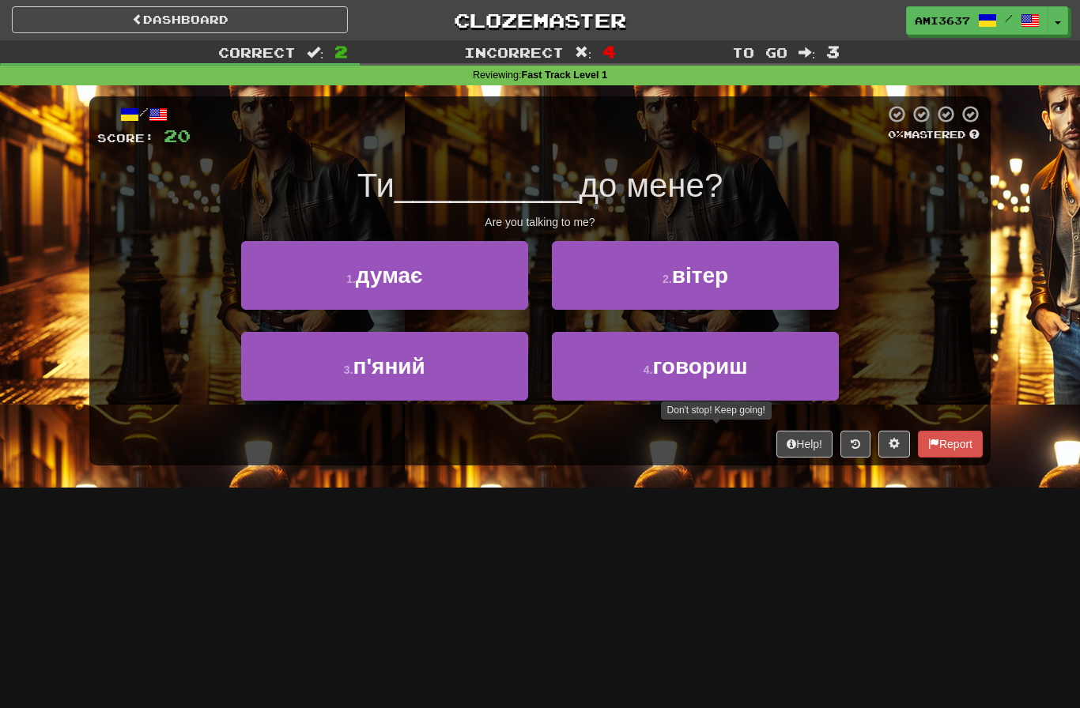
click at [626, 379] on button "4 . говориш" at bounding box center [695, 366] width 287 height 69
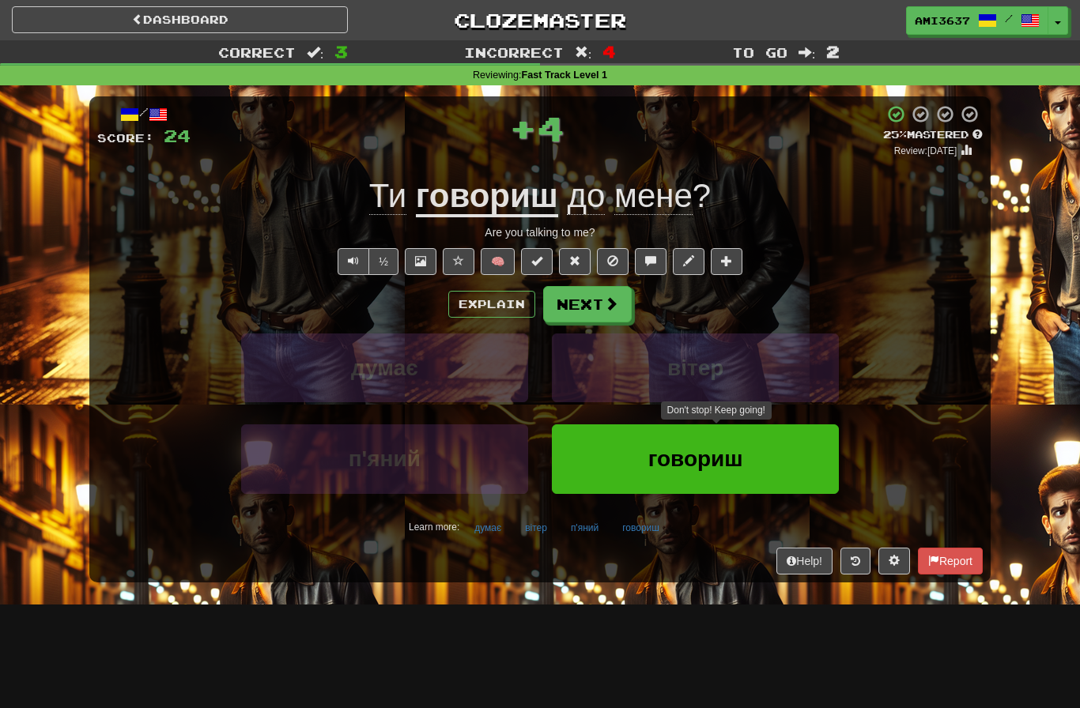
click at [610, 458] on button "говориш" at bounding box center [695, 458] width 287 height 69
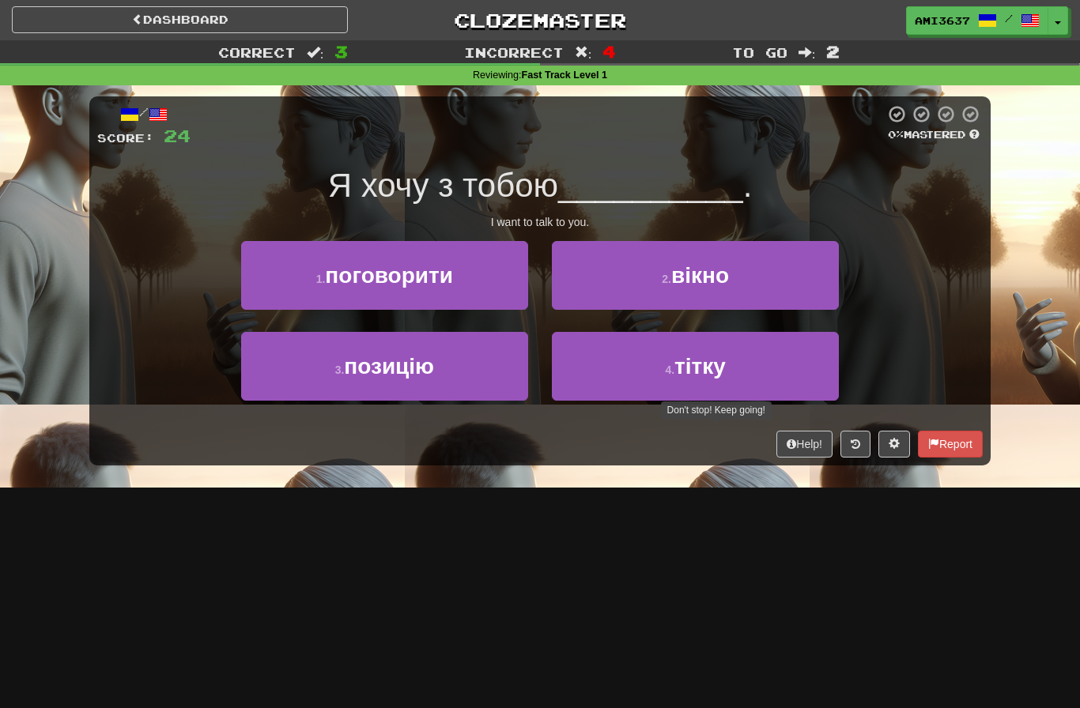
click at [464, 278] on button "1 . поговорити" at bounding box center [384, 275] width 287 height 69
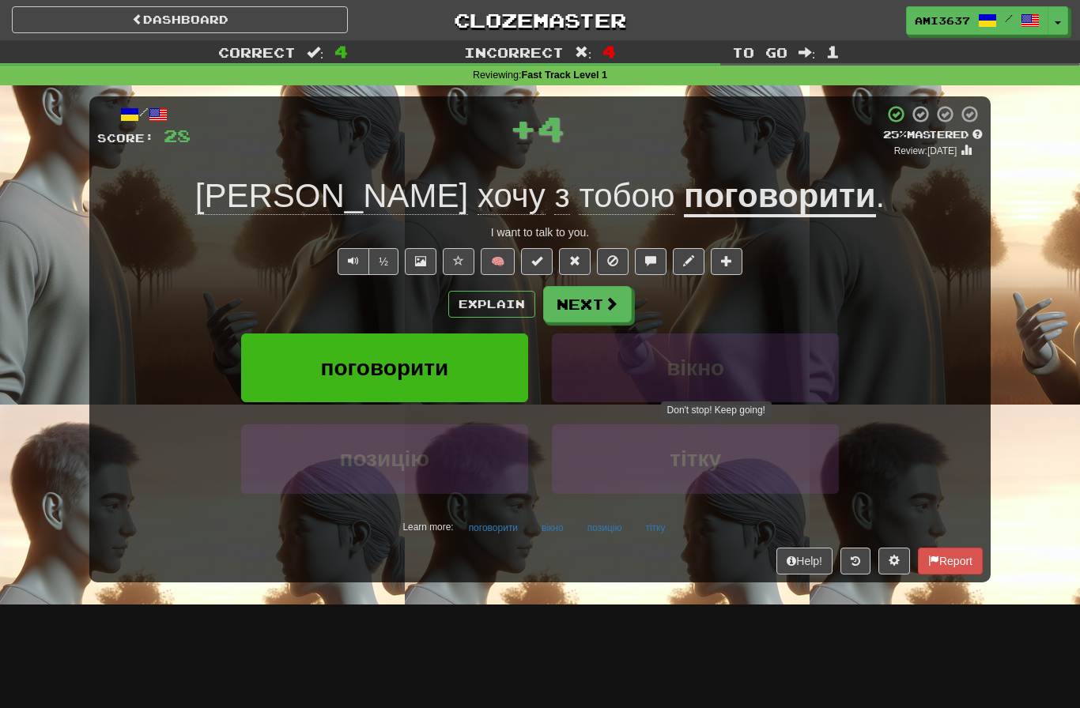
click at [487, 368] on button "поговорити" at bounding box center [384, 368] width 287 height 69
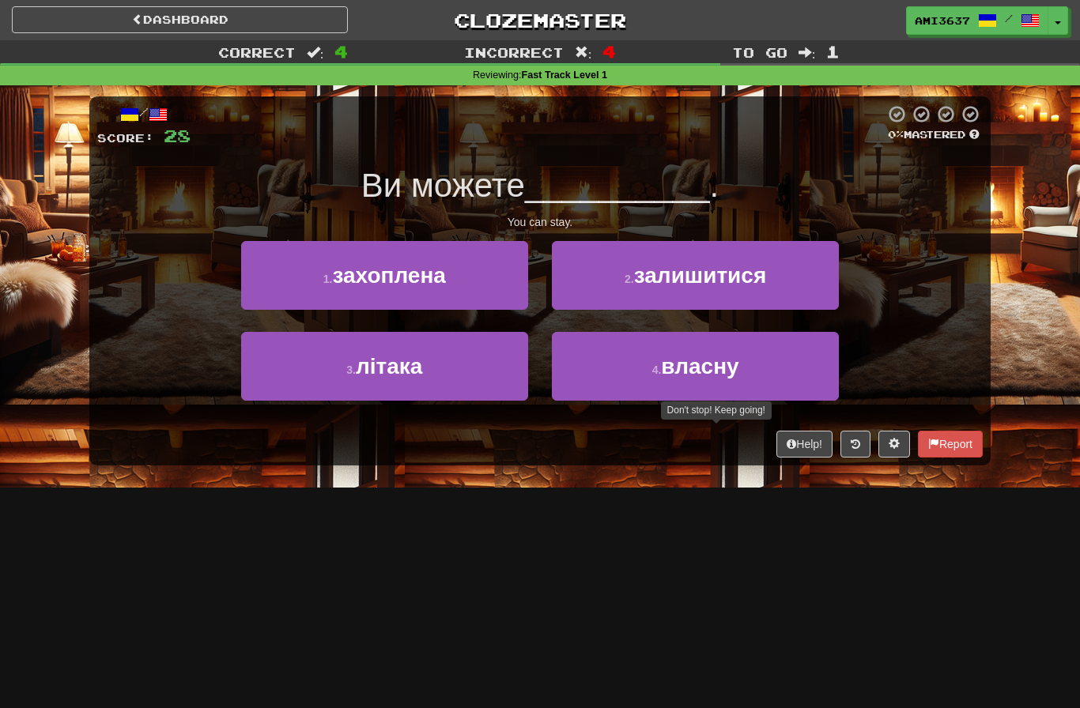
click at [737, 279] on span "залишитися" at bounding box center [700, 275] width 133 height 25
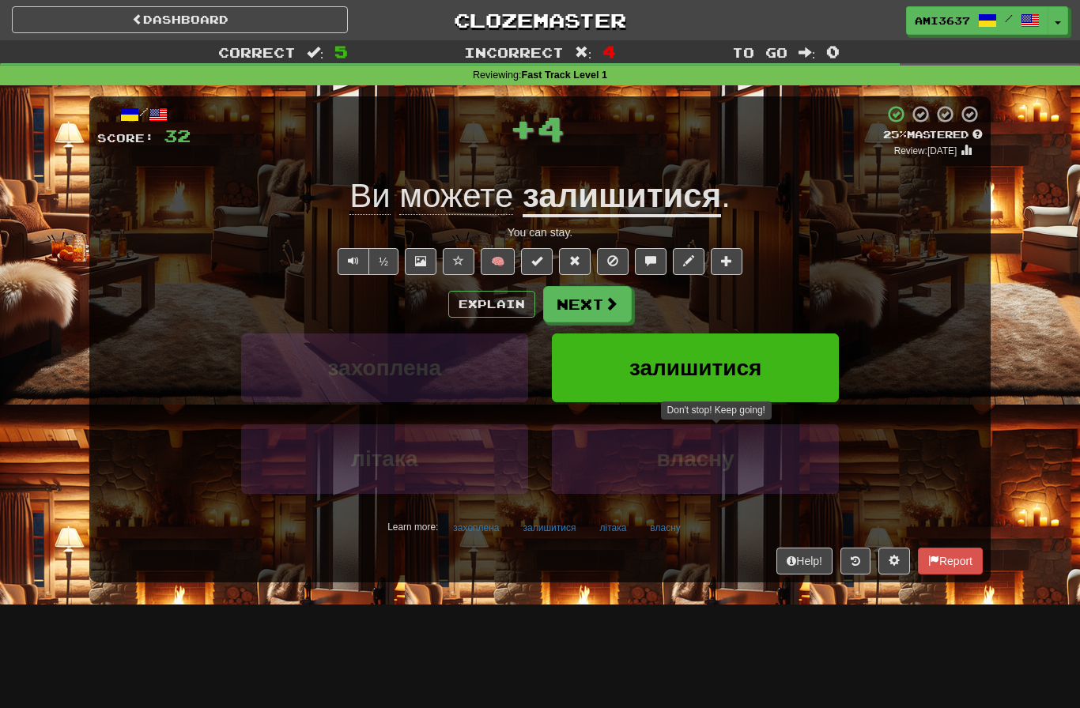
click at [732, 360] on span "залишитися" at bounding box center [695, 368] width 133 height 25
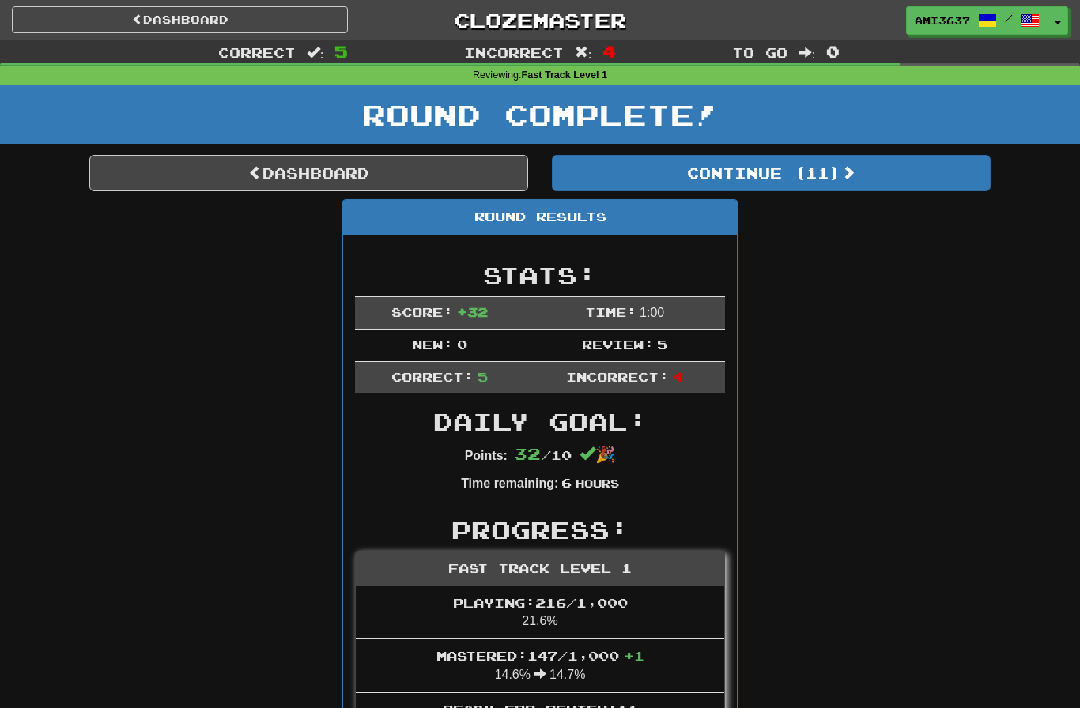
click at [439, 158] on link "Dashboard" at bounding box center [308, 173] width 439 height 36
